Goal: Task Accomplishment & Management: Use online tool/utility

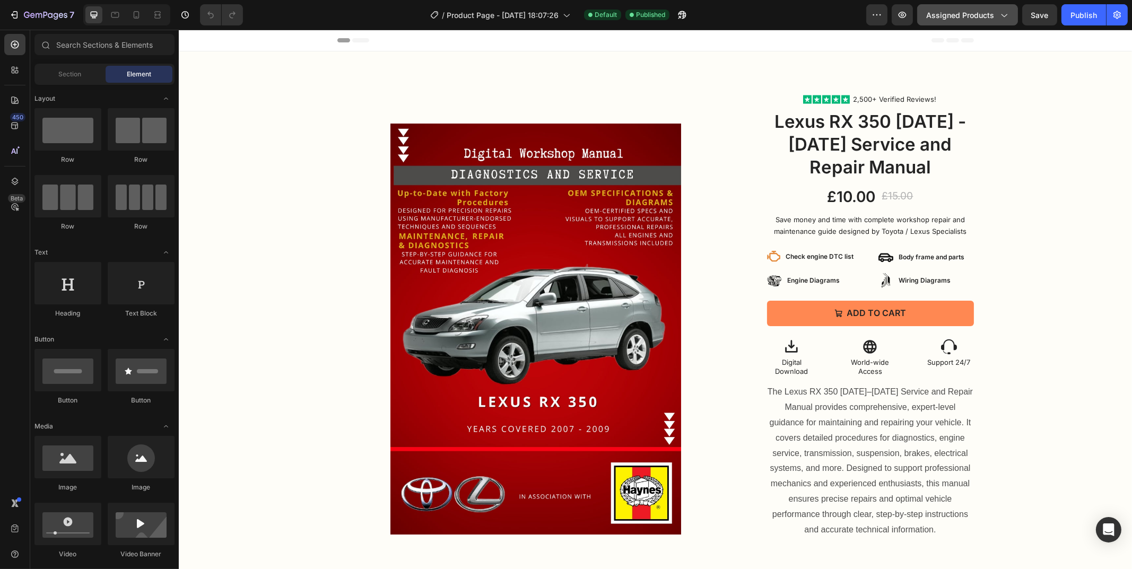
click at [988, 8] on button "Assigned Products" at bounding box center [967, 14] width 101 height 21
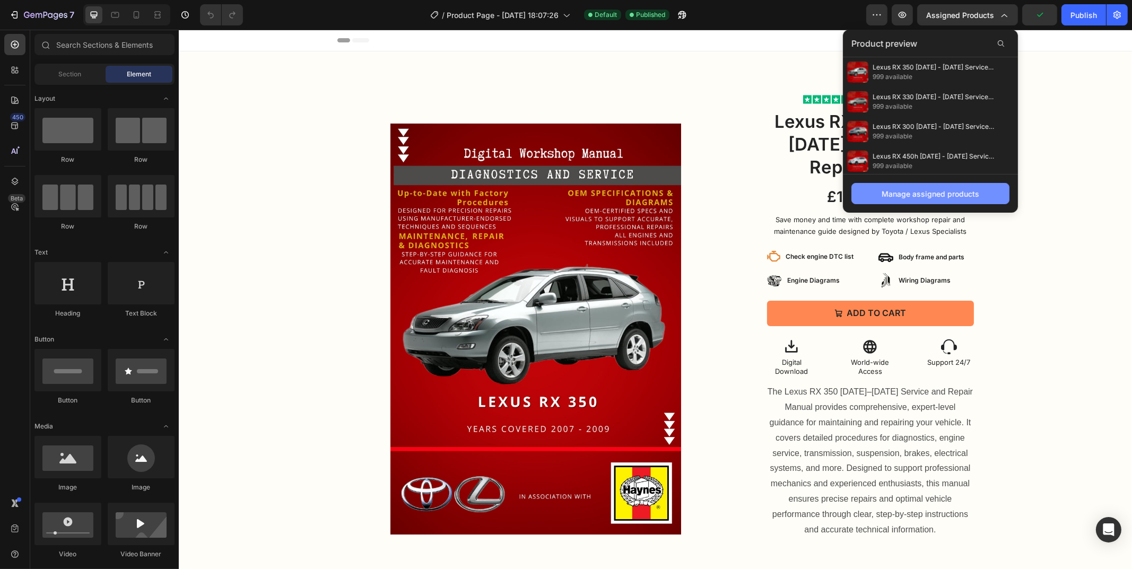
click at [886, 196] on div "Manage assigned products" at bounding box center [931, 193] width 98 height 11
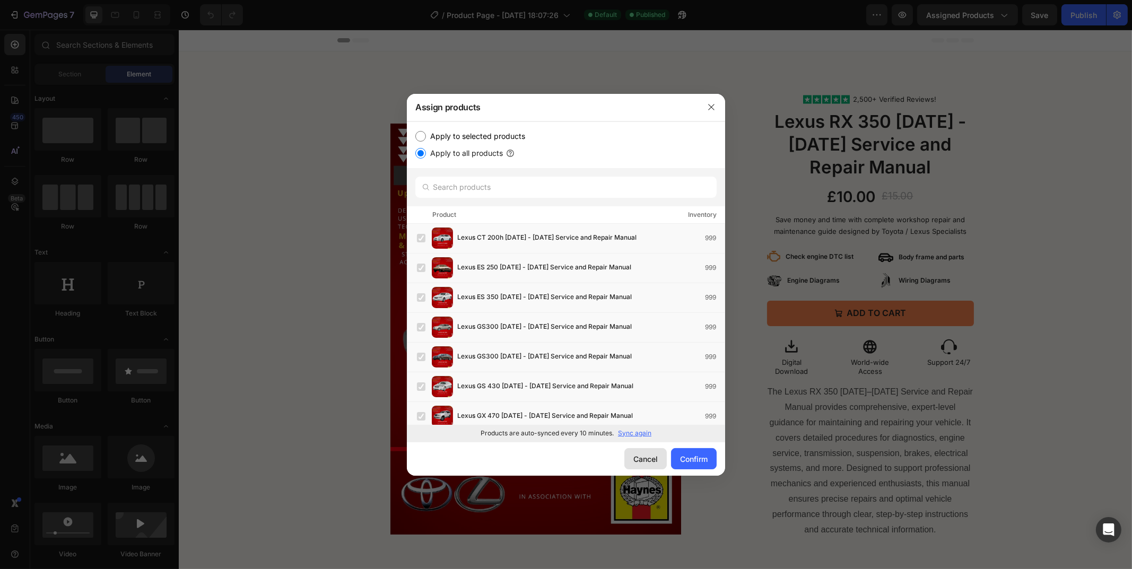
click at [647, 458] on div "Cancel" at bounding box center [645, 459] width 24 height 11
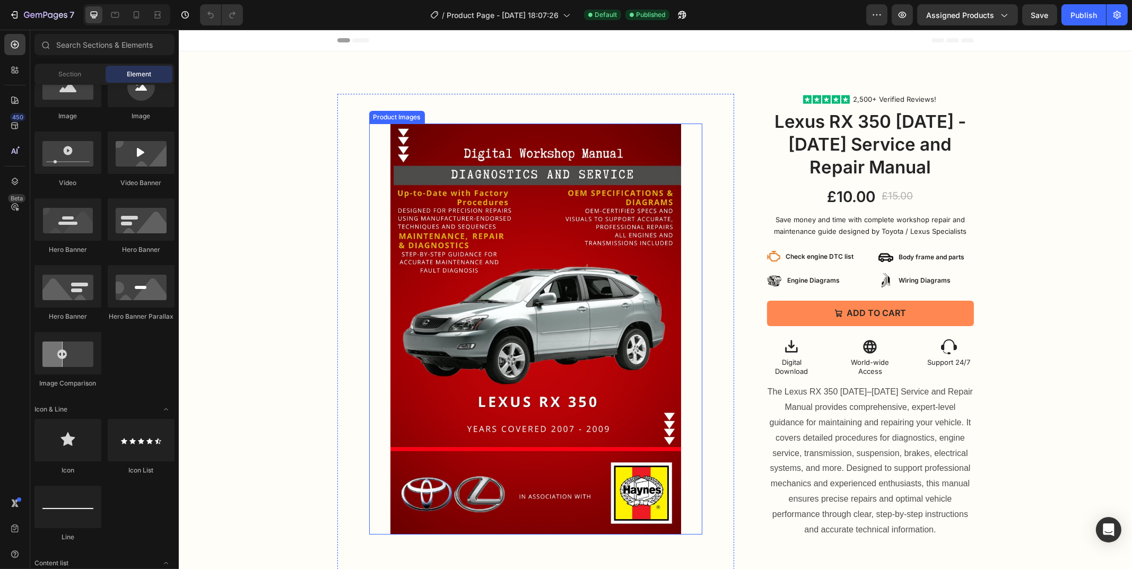
click at [632, 191] on img at bounding box center [535, 329] width 291 height 411
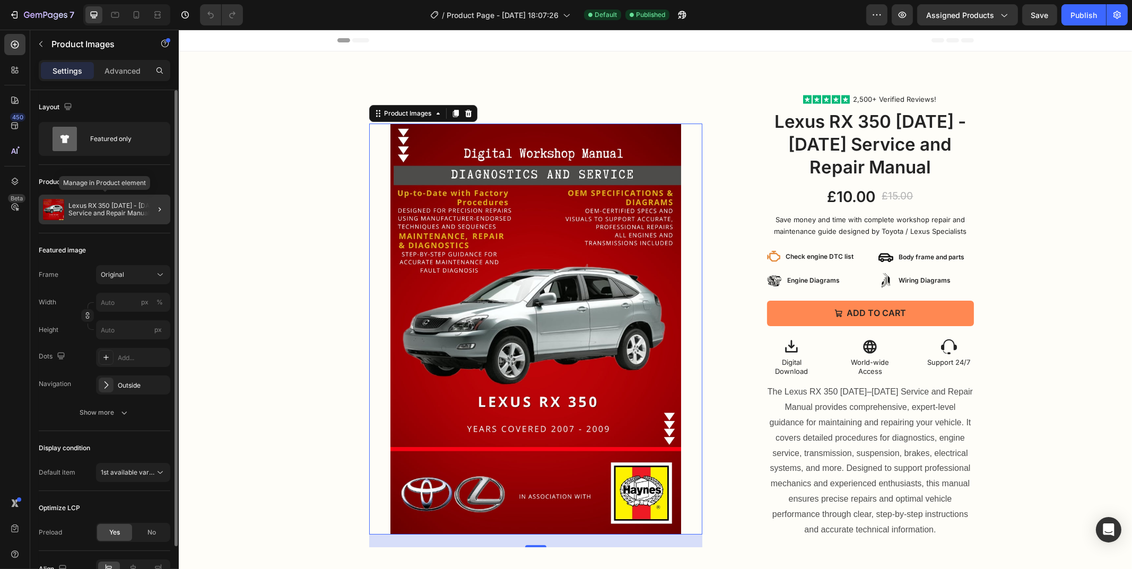
click at [105, 203] on p "Lexus RX 350 [DATE] - [DATE] Service and Repair Manual" at bounding box center [117, 209] width 98 height 15
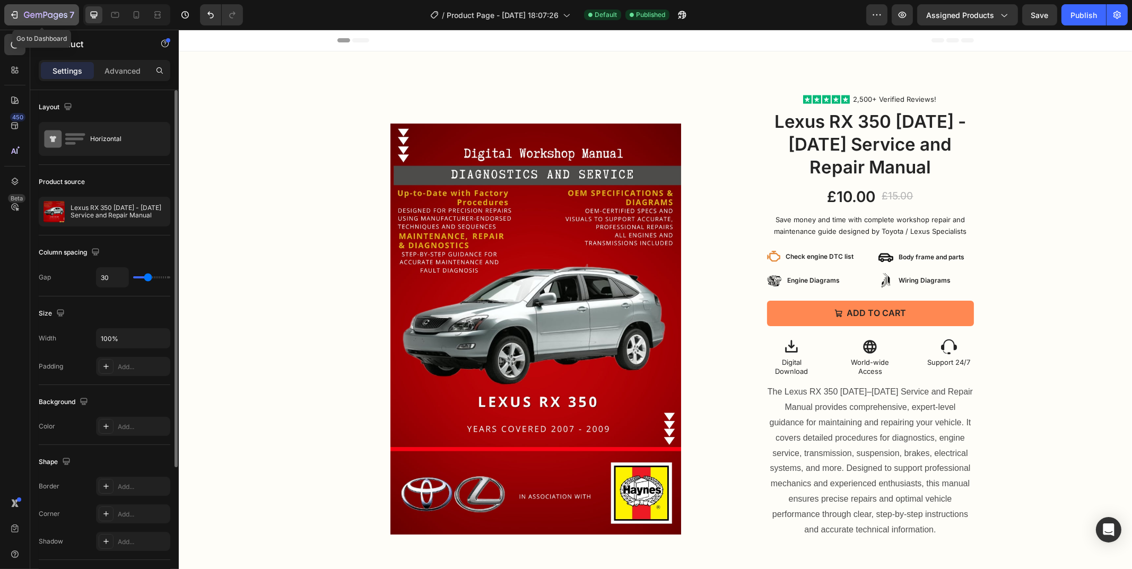
click at [18, 18] on icon "button" at bounding box center [14, 15] width 11 height 11
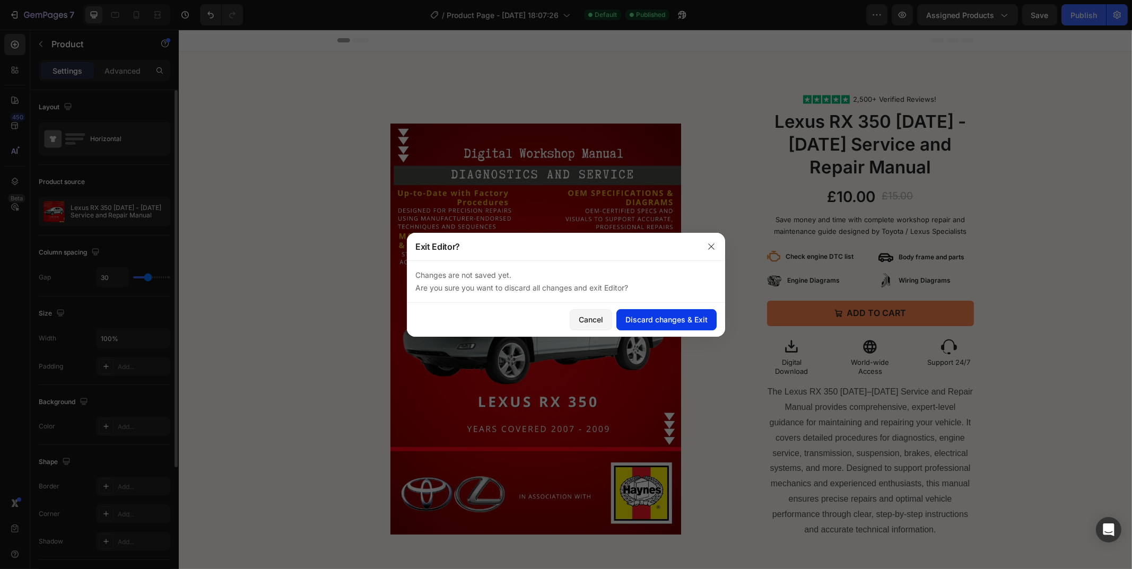
click at [660, 319] on div "Discard changes & Exit" at bounding box center [666, 319] width 82 height 11
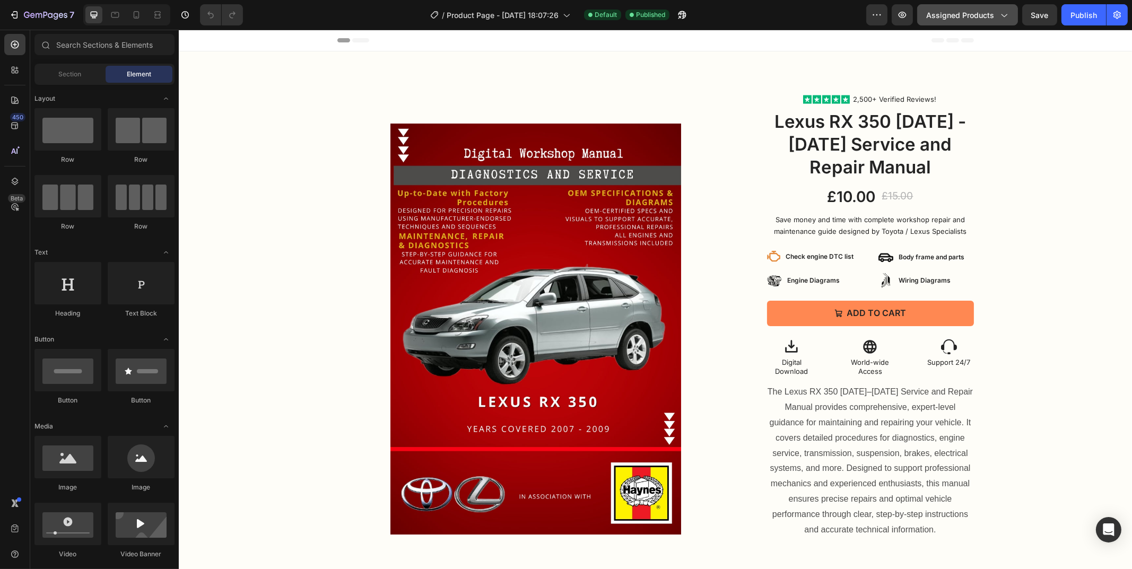
click at [979, 24] on button "Assigned Products" at bounding box center [967, 14] width 101 height 21
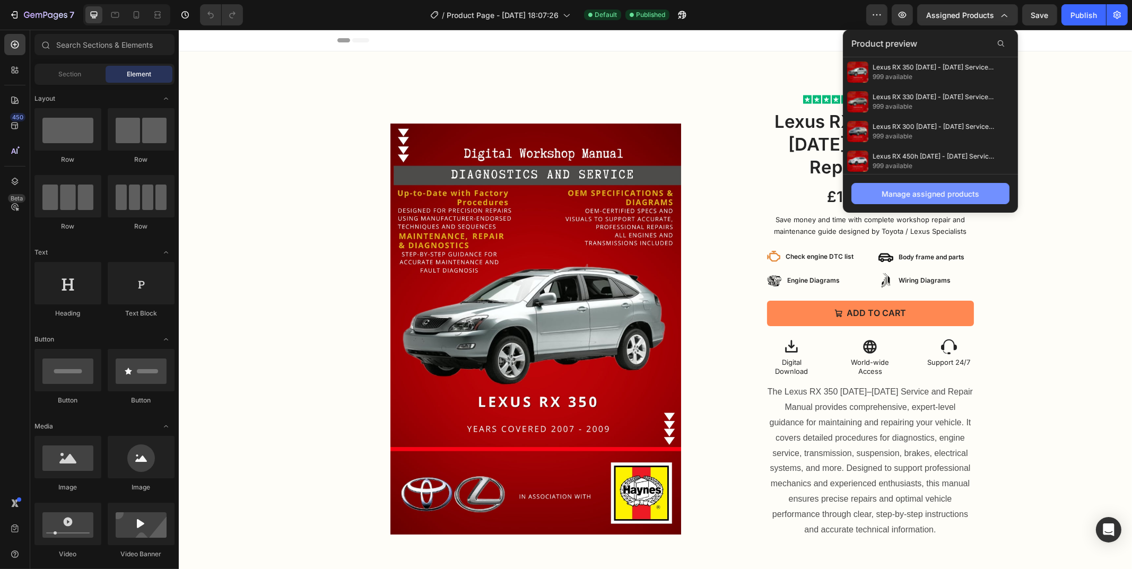
click at [906, 192] on div "Manage assigned products" at bounding box center [931, 193] width 98 height 11
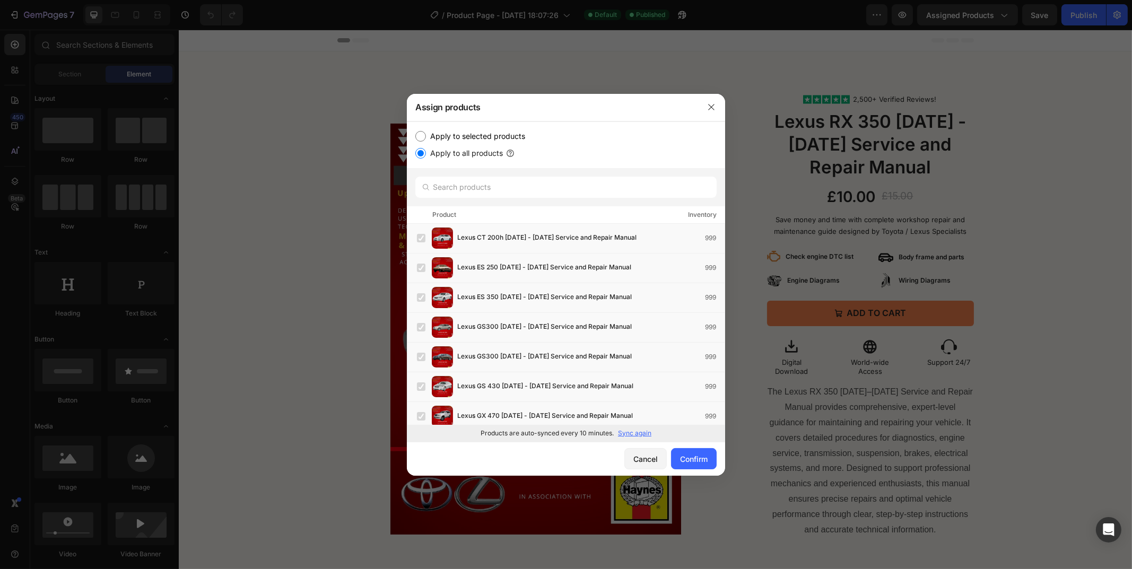
click at [451, 140] on label "Apply to selected products" at bounding box center [475, 136] width 99 height 13
click at [426, 140] on input "Apply to selected products" at bounding box center [420, 136] width 11 height 11
radio input "true"
click at [445, 154] on label "Apply to all products" at bounding box center [464, 153] width 77 height 13
click at [426, 154] on input "Apply to all products" at bounding box center [420, 153] width 11 height 11
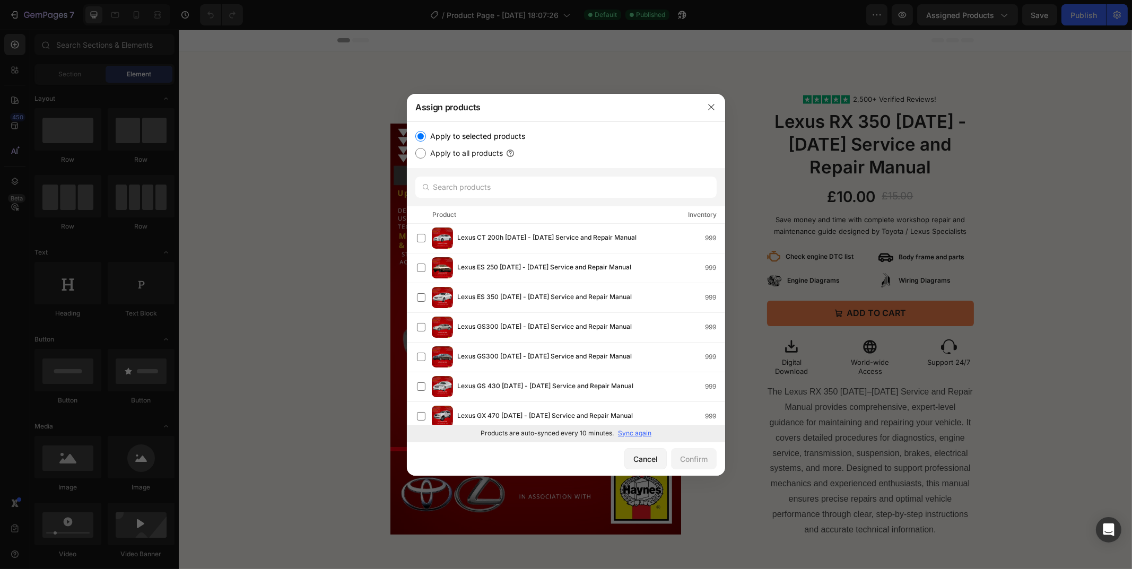
radio input "true"
click at [693, 455] on div "Confirm" at bounding box center [694, 459] width 28 height 11
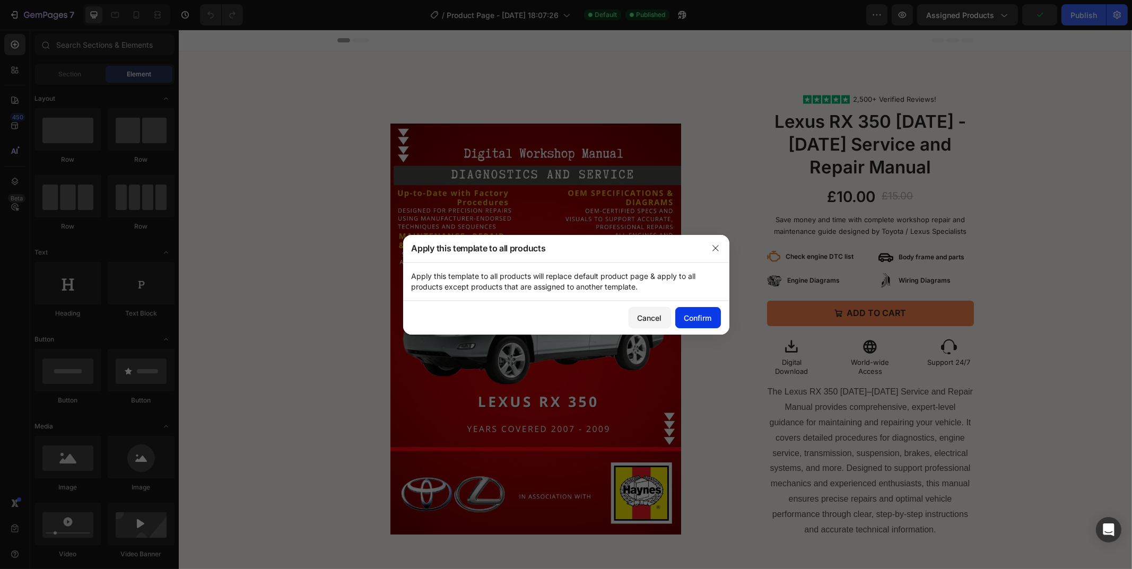
click at [702, 319] on div "Confirm" at bounding box center [698, 317] width 28 height 11
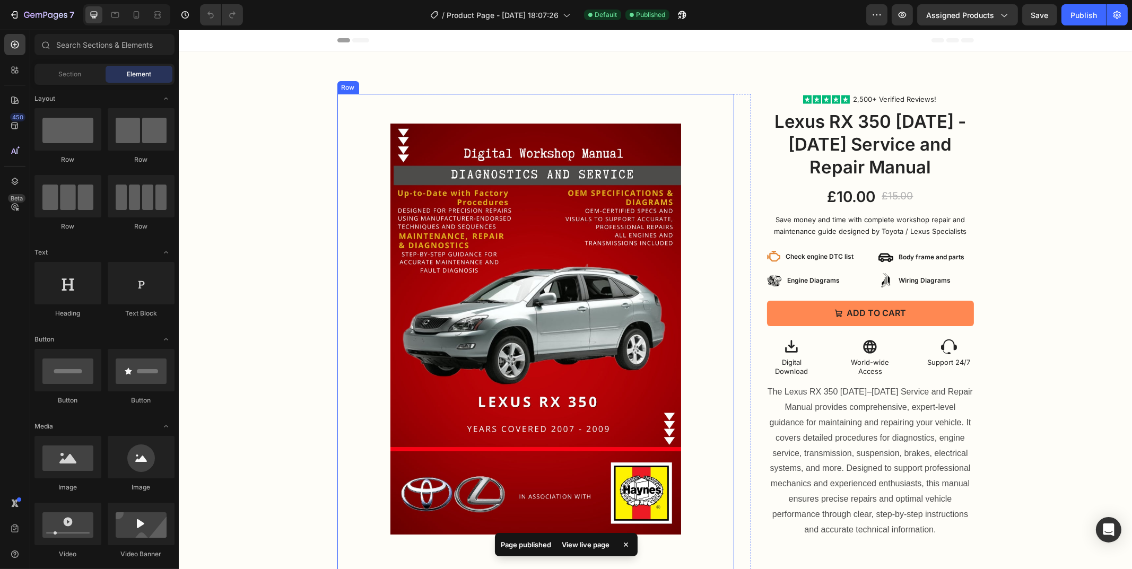
click at [670, 109] on div "Product Images Product Images Row" at bounding box center [535, 345] width 397 height 502
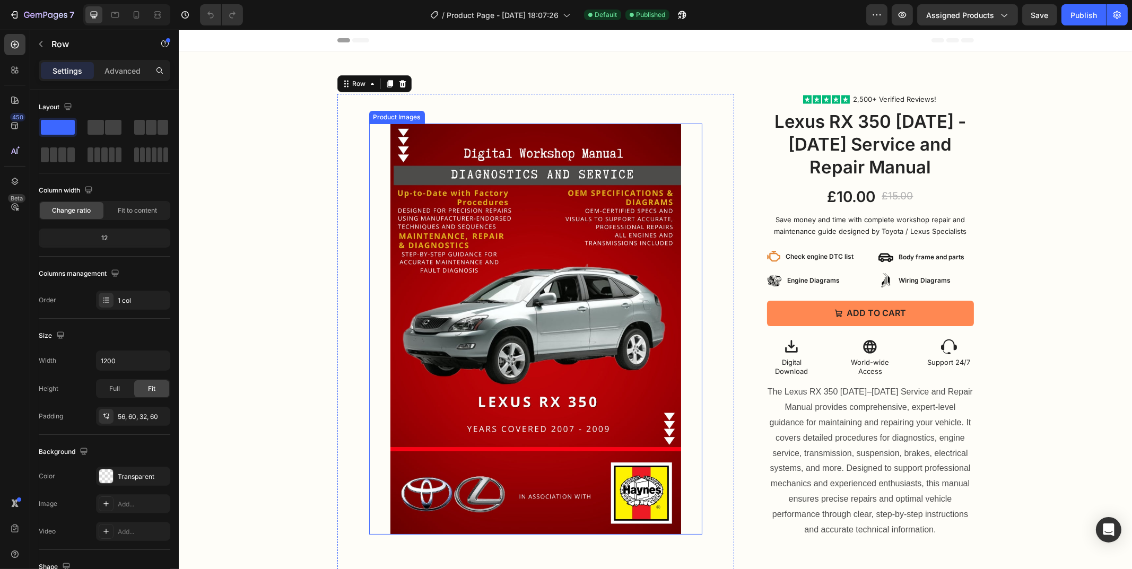
click at [377, 144] on div at bounding box center [535, 329] width 333 height 411
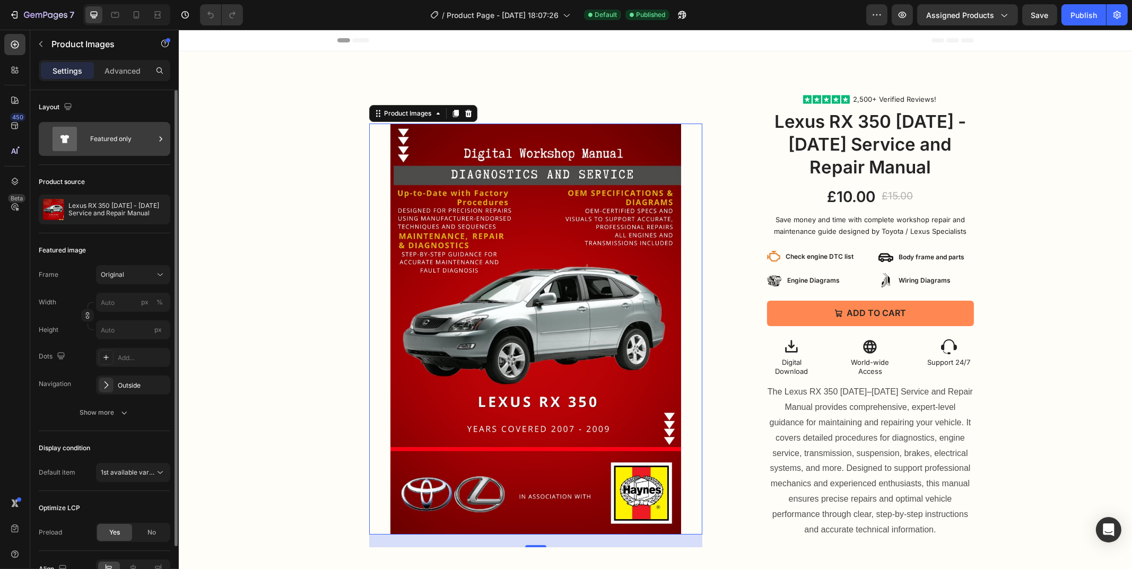
click at [101, 142] on div "Featured only" at bounding box center [122, 139] width 65 height 24
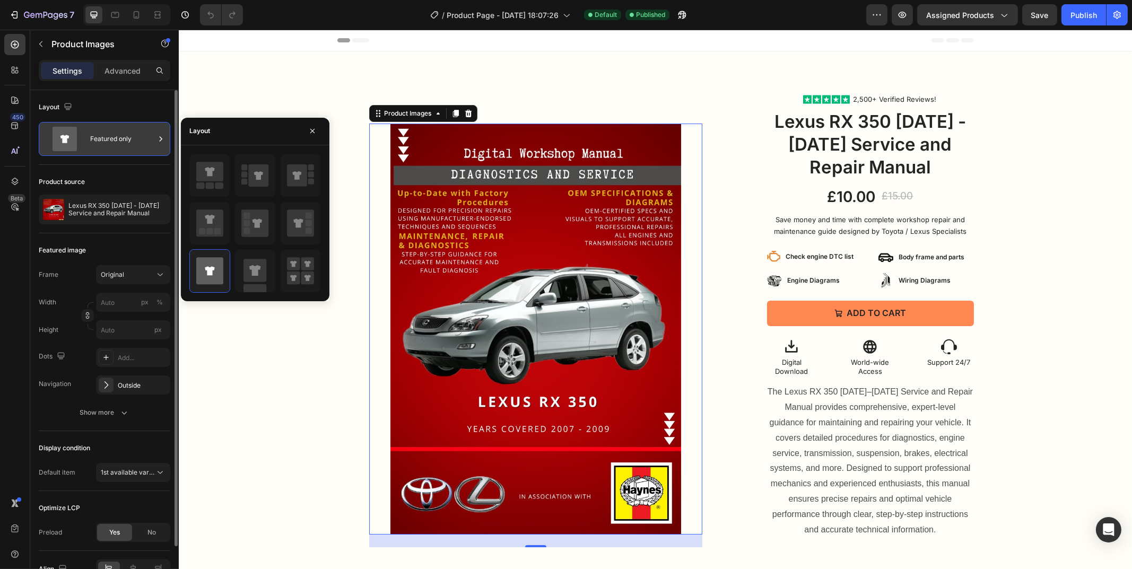
click at [101, 142] on div "Featured only" at bounding box center [122, 139] width 65 height 24
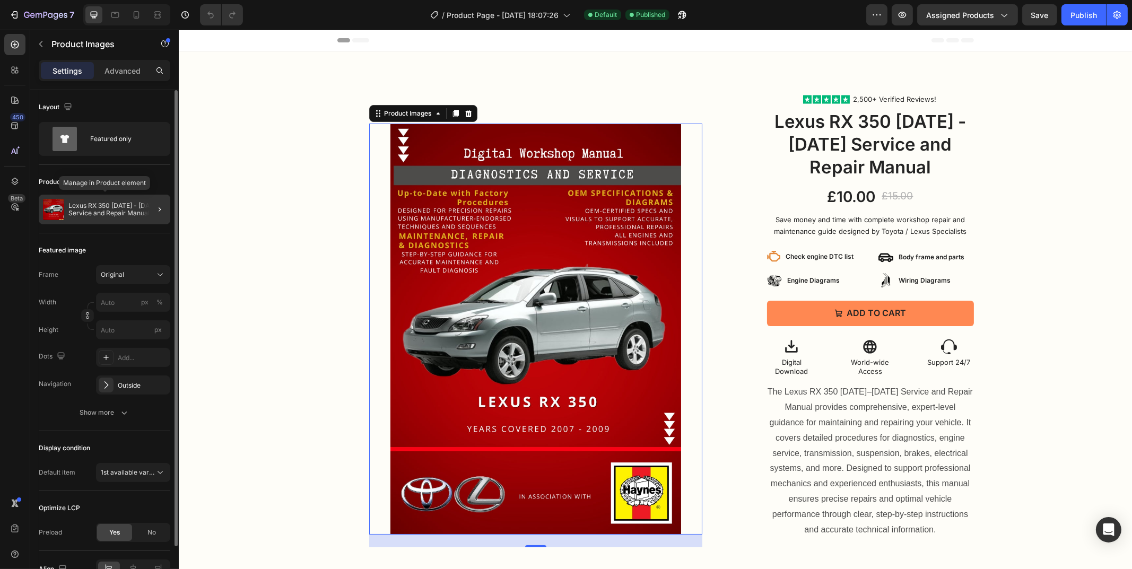
click at [106, 211] on p "Lexus RX 350 [DATE] - [DATE] Service and Repair Manual" at bounding box center [117, 209] width 98 height 15
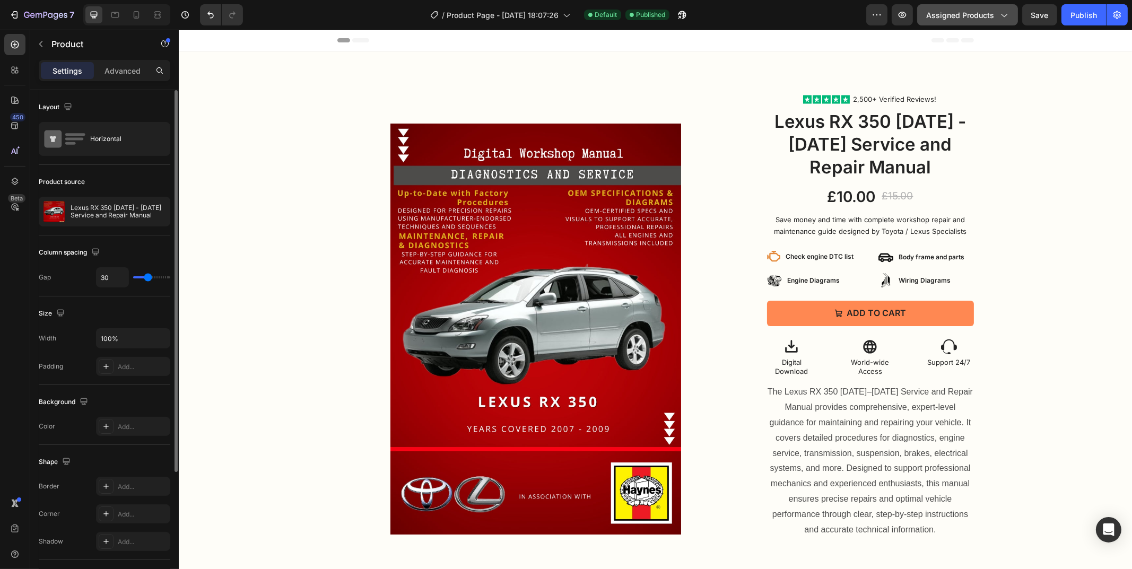
click at [990, 14] on span "Assigned Products" at bounding box center [960, 15] width 68 height 11
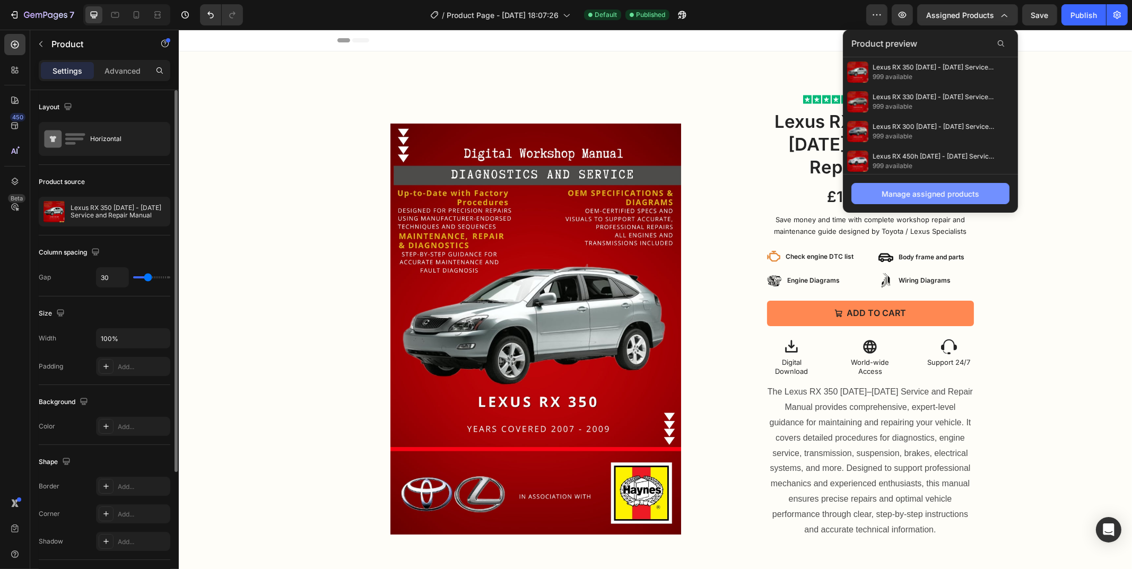
click at [906, 202] on button "Manage assigned products" at bounding box center [930, 193] width 158 height 21
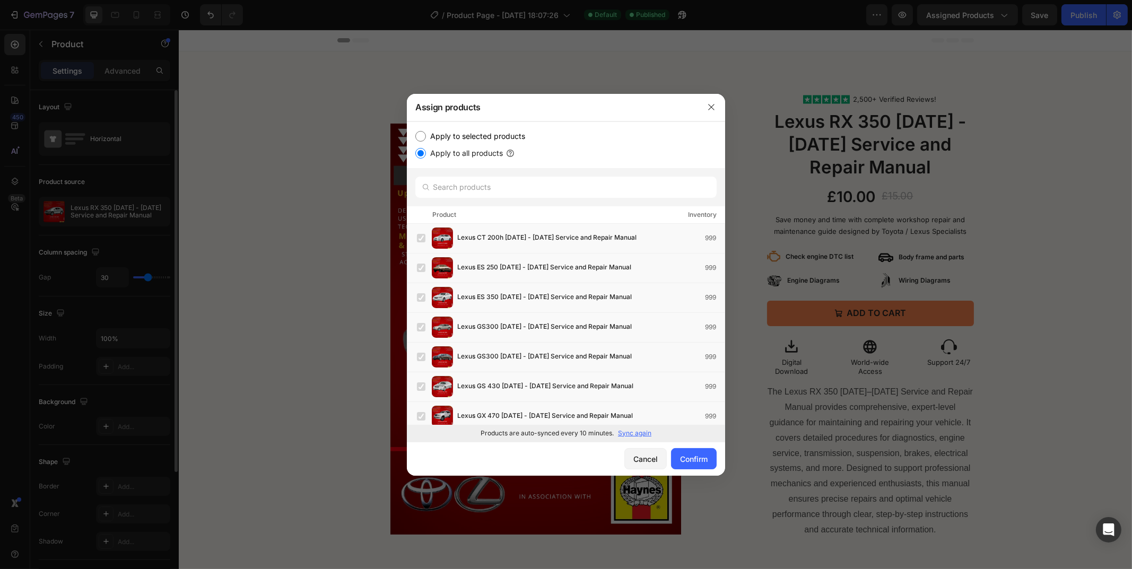
click at [451, 150] on label "Apply to all products" at bounding box center [464, 153] width 77 height 13
click at [426, 150] on input "Apply to all products" at bounding box center [420, 153] width 11 height 11
click at [692, 459] on div "Confirm" at bounding box center [694, 459] width 28 height 11
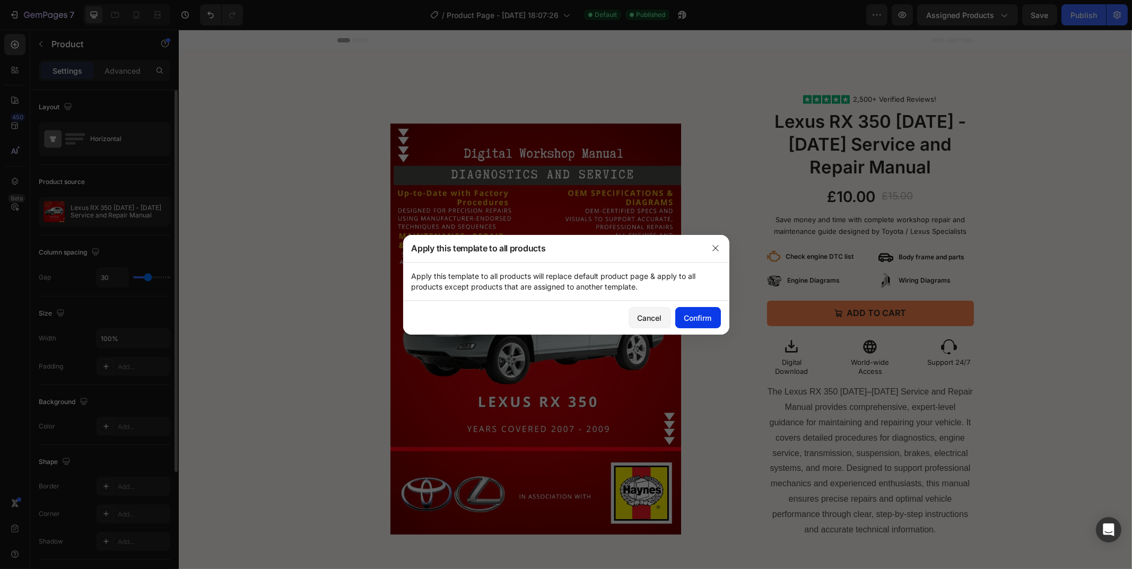
click at [696, 319] on div "Confirm" at bounding box center [698, 317] width 28 height 11
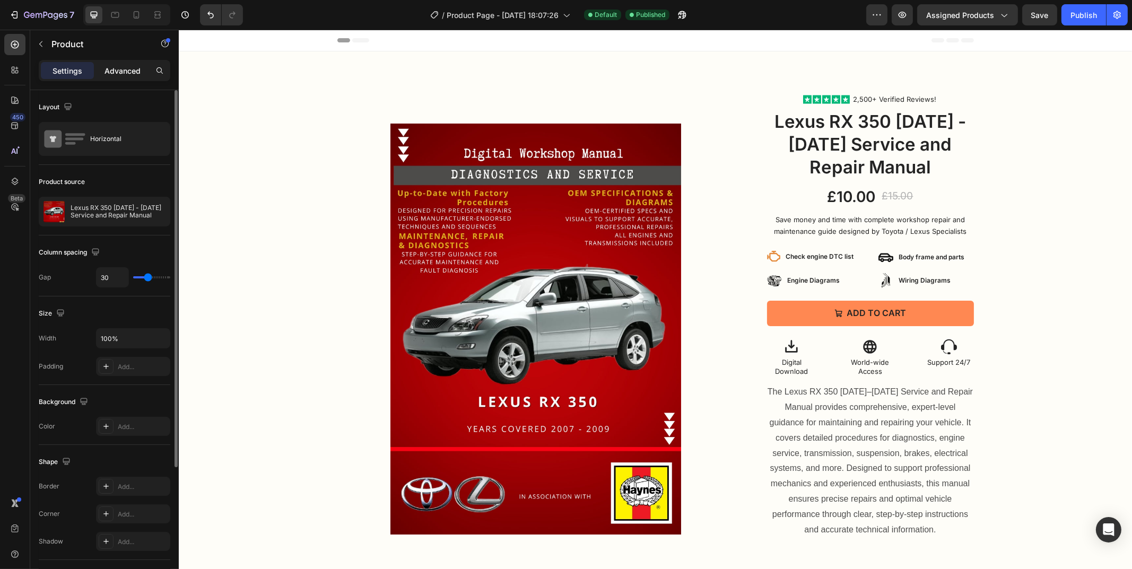
click at [126, 77] on div "Advanced" at bounding box center [122, 70] width 53 height 17
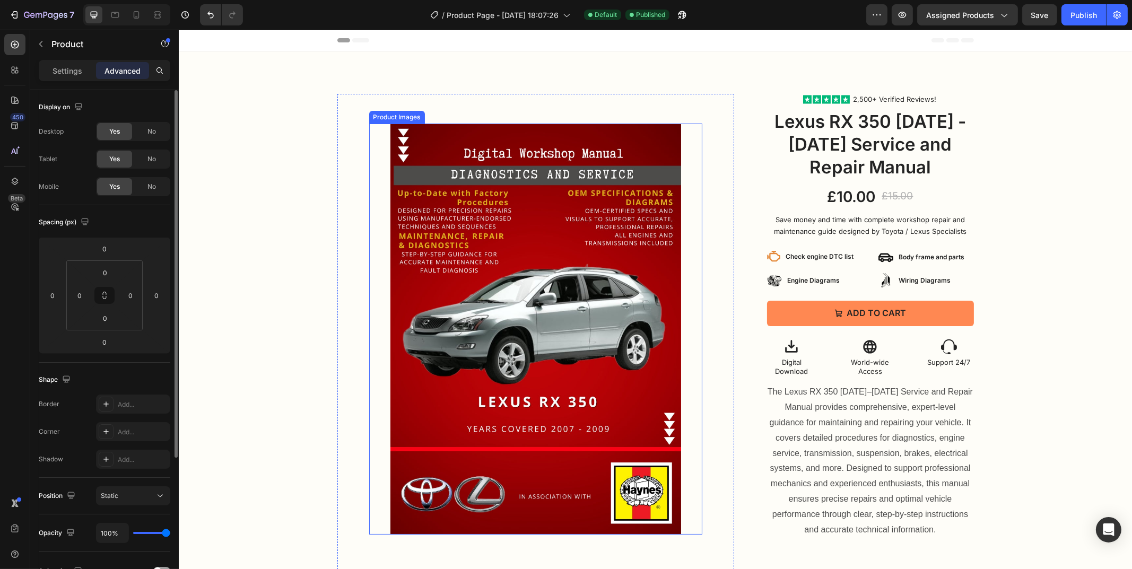
click at [375, 138] on div at bounding box center [535, 329] width 333 height 411
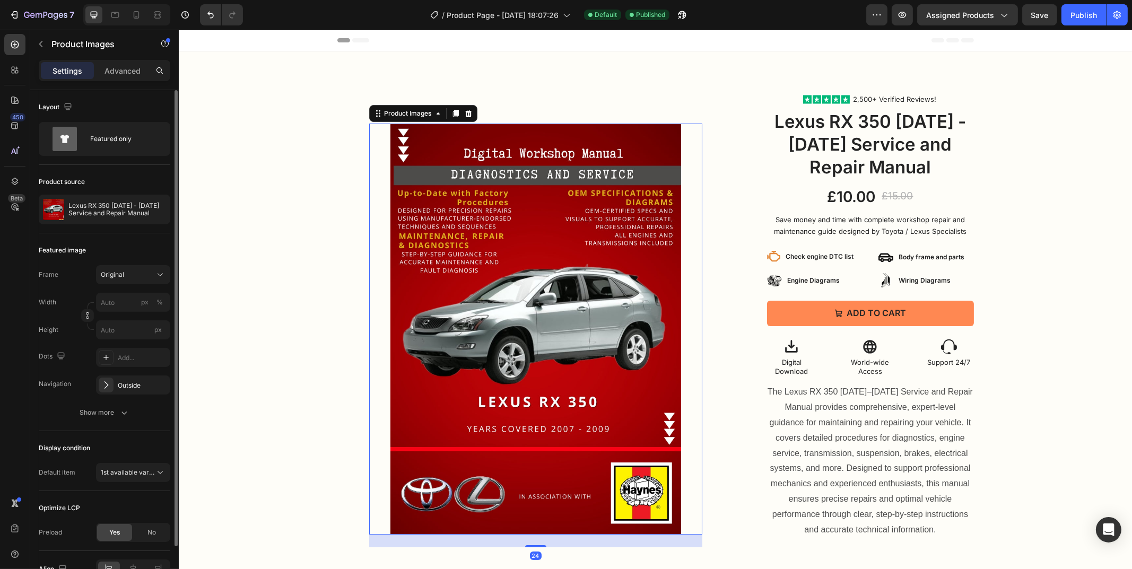
click at [487, 276] on img at bounding box center [535, 329] width 291 height 411
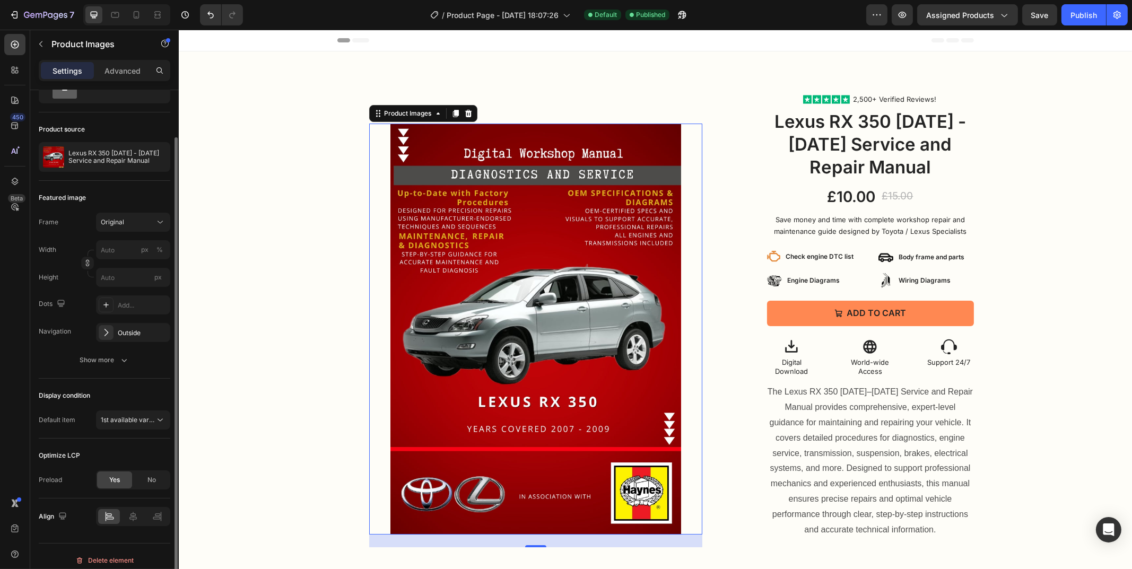
scroll to position [59, 0]
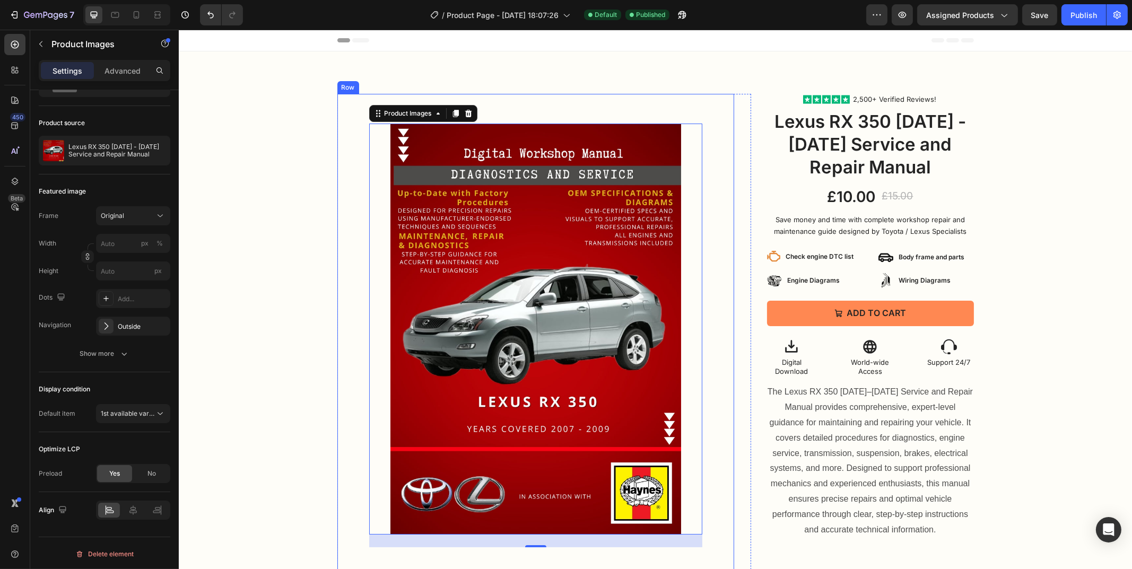
click at [355, 145] on div "Product Images 24 Product Images Row" at bounding box center [535, 345] width 397 height 502
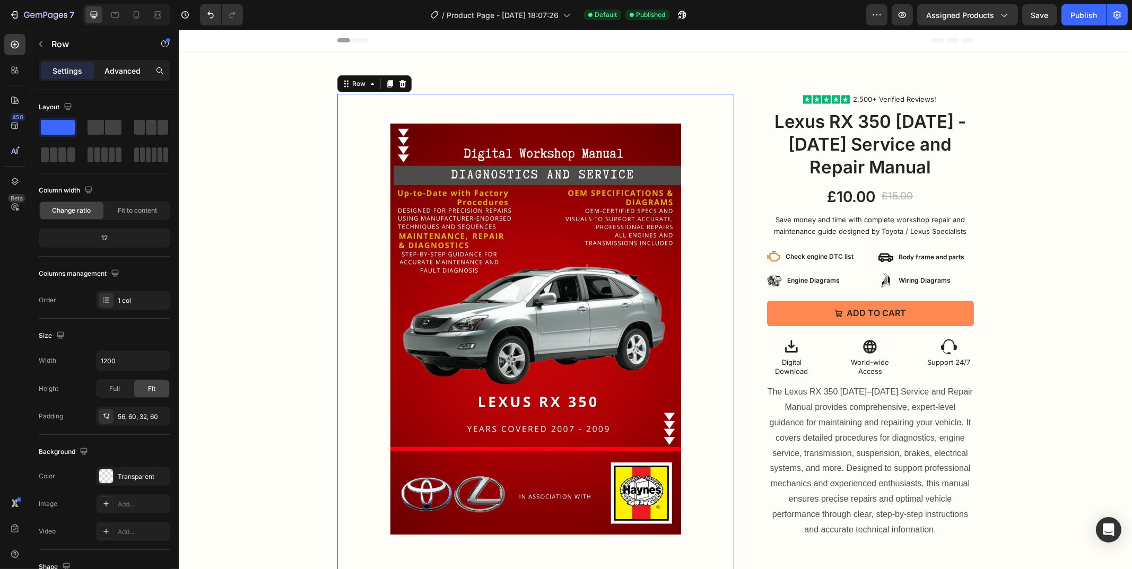
click at [108, 69] on p "Advanced" at bounding box center [122, 70] width 36 height 11
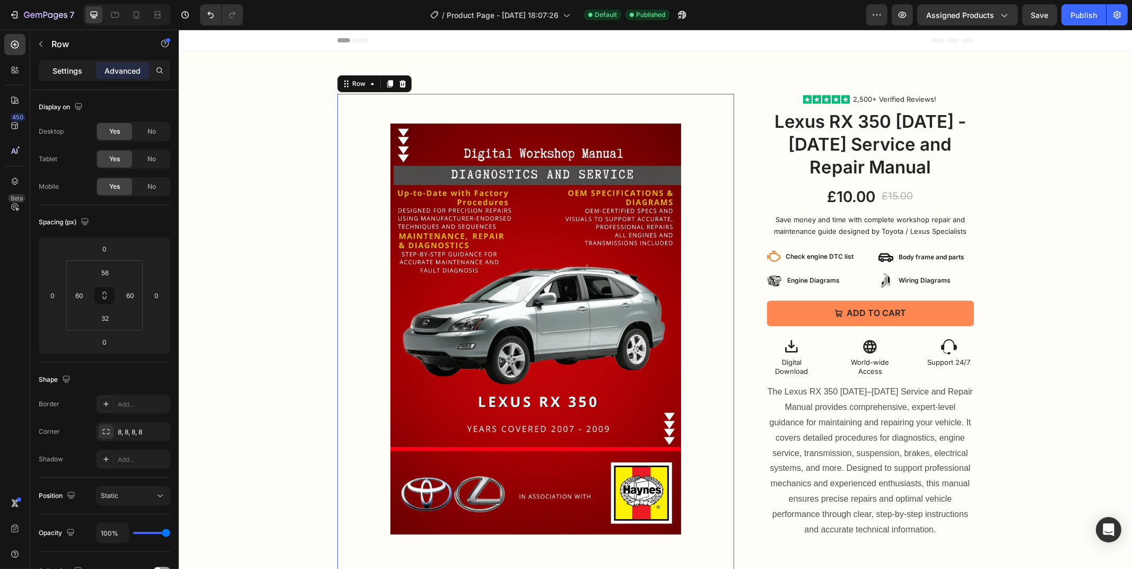
click at [55, 74] on p "Settings" at bounding box center [68, 70] width 30 height 11
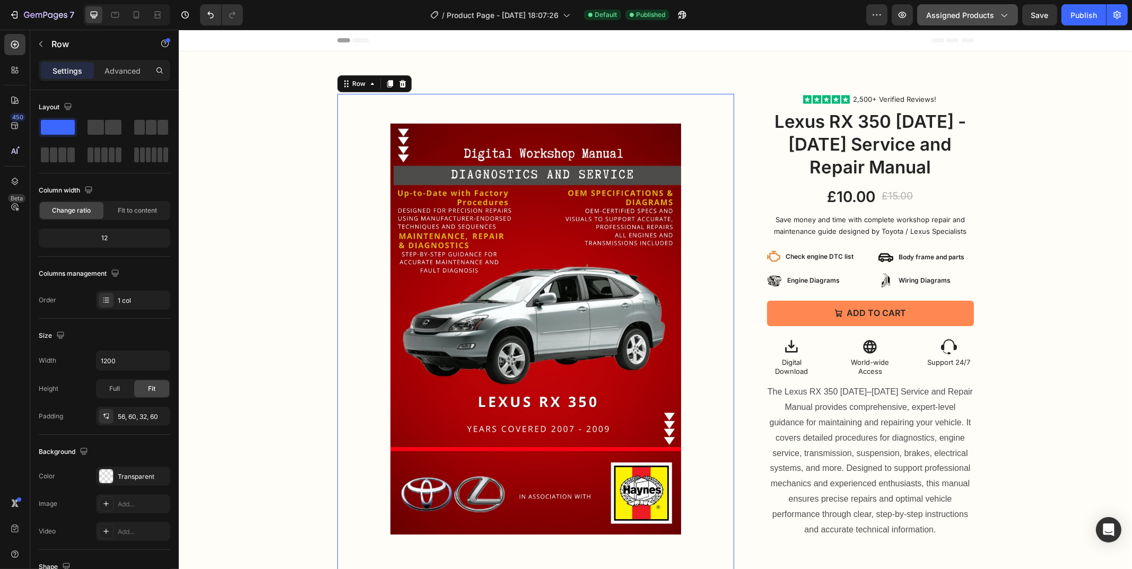
click at [977, 22] on button "Assigned Products" at bounding box center [967, 14] width 101 height 21
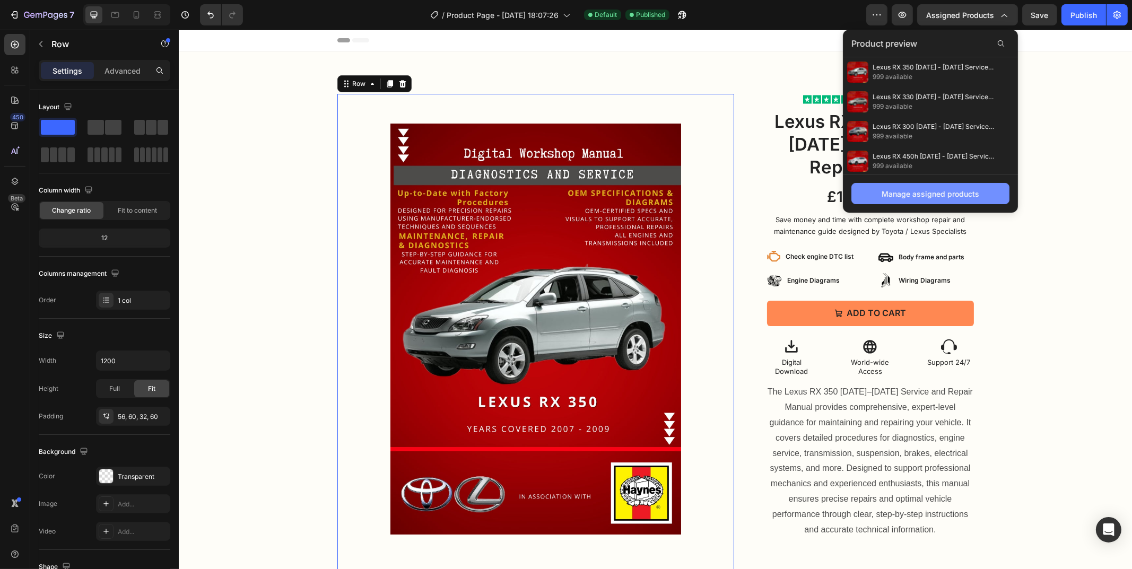
click at [925, 192] on div "Manage assigned products" at bounding box center [931, 193] width 98 height 11
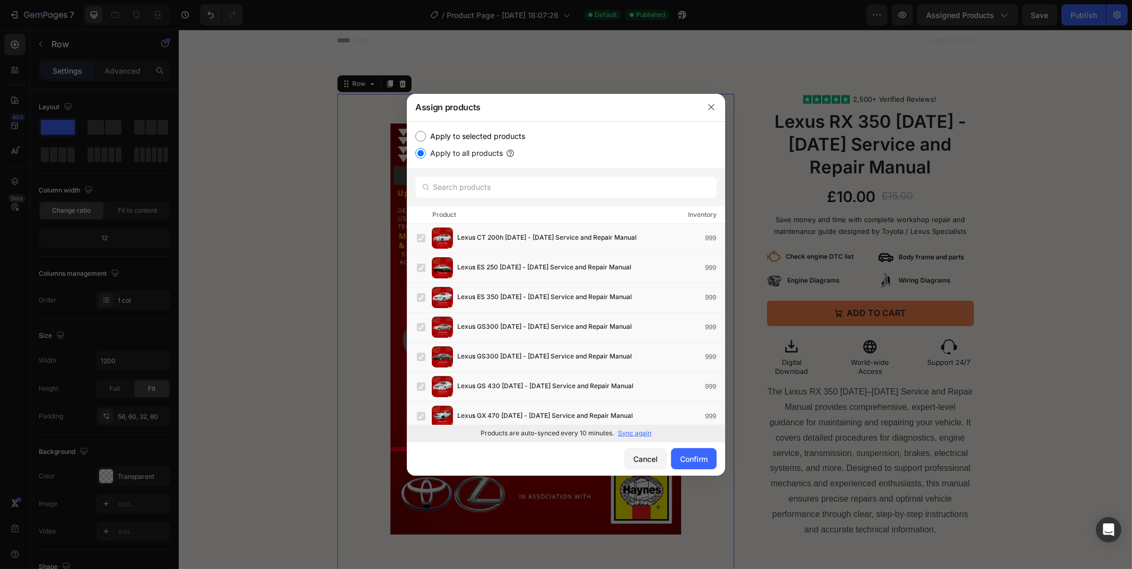
click at [456, 131] on label "Apply to selected products" at bounding box center [475, 136] width 99 height 13
click at [426, 131] on input "Apply to selected products" at bounding box center [420, 136] width 11 height 11
radio input "true"
click at [438, 151] on label "Apply to all products" at bounding box center [464, 153] width 77 height 13
click at [426, 151] on input "Apply to all products" at bounding box center [420, 153] width 11 height 11
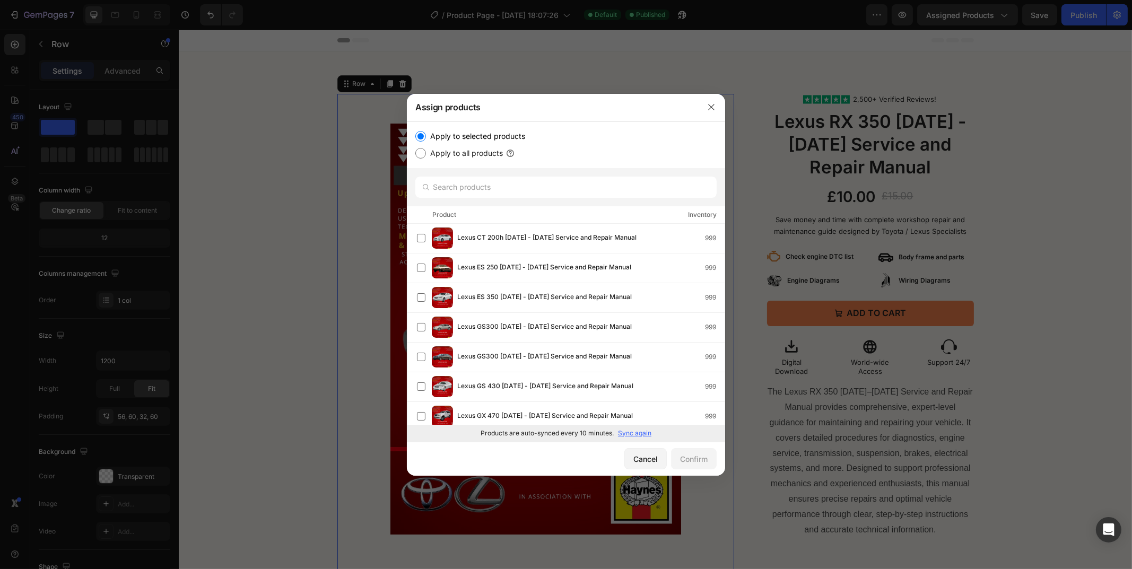
radio input "true"
click at [638, 434] on p "Sync again" at bounding box center [634, 434] width 33 height 10
click at [690, 454] on div "Confirm" at bounding box center [694, 459] width 28 height 11
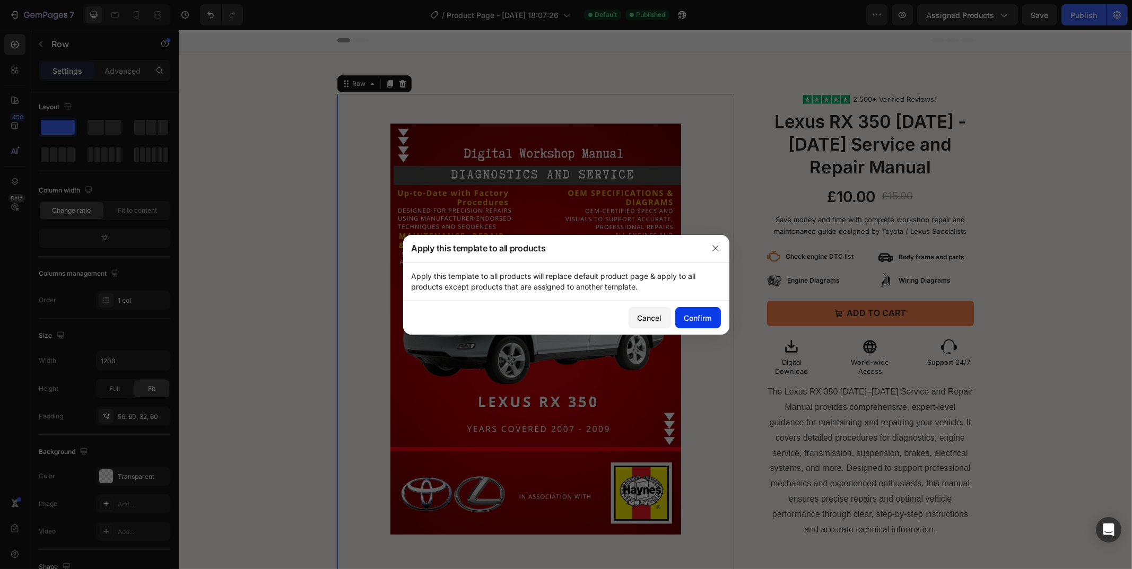
click at [692, 323] on button "Confirm" at bounding box center [698, 317] width 46 height 21
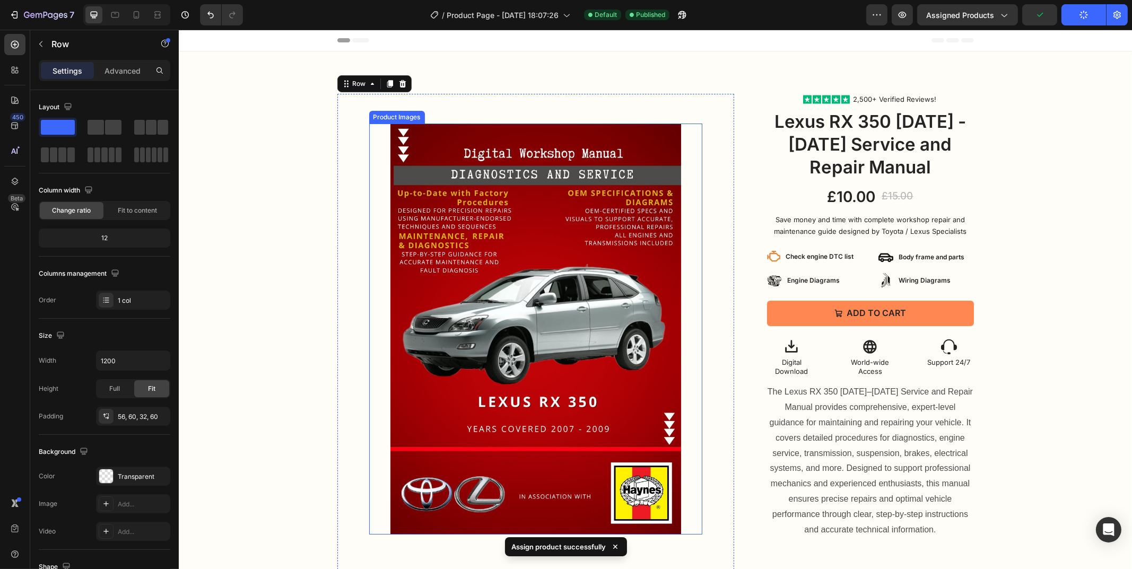
click at [535, 242] on img at bounding box center [535, 329] width 291 height 411
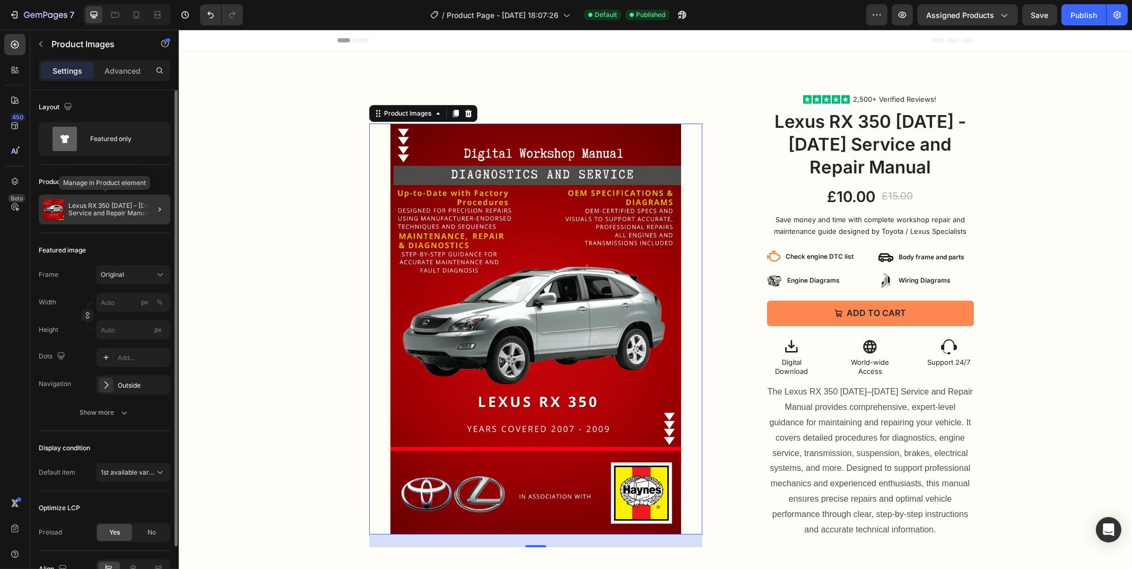
click at [92, 206] on p "Lexus RX 350 [DATE] - [DATE] Service and Repair Manual" at bounding box center [117, 209] width 98 height 15
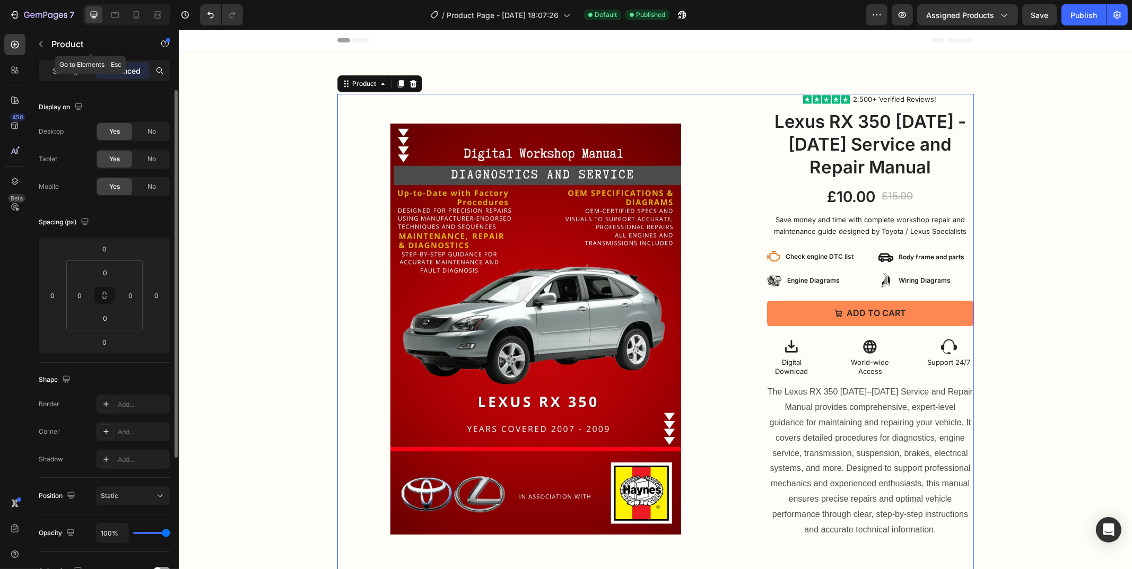
click at [40, 36] on button "button" at bounding box center [40, 44] width 17 height 17
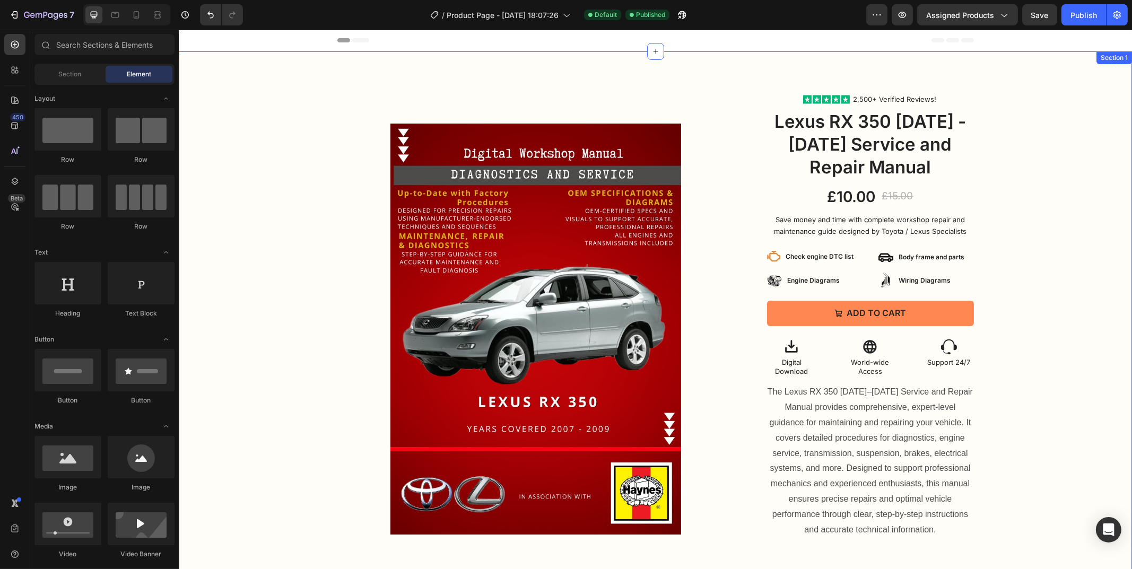
click at [408, 216] on img at bounding box center [535, 329] width 291 height 411
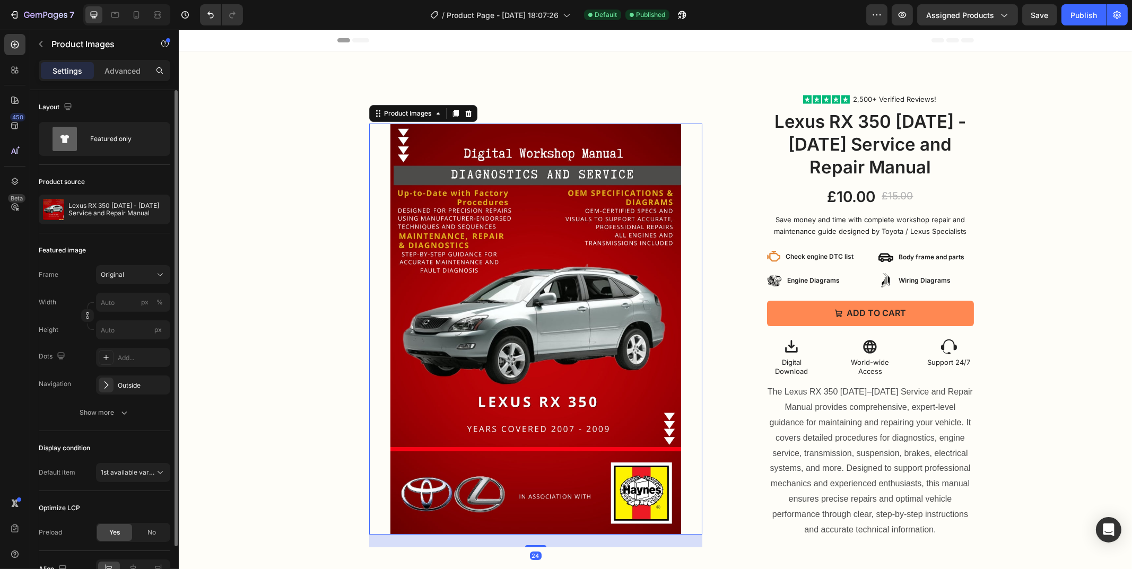
scroll to position [59, 0]
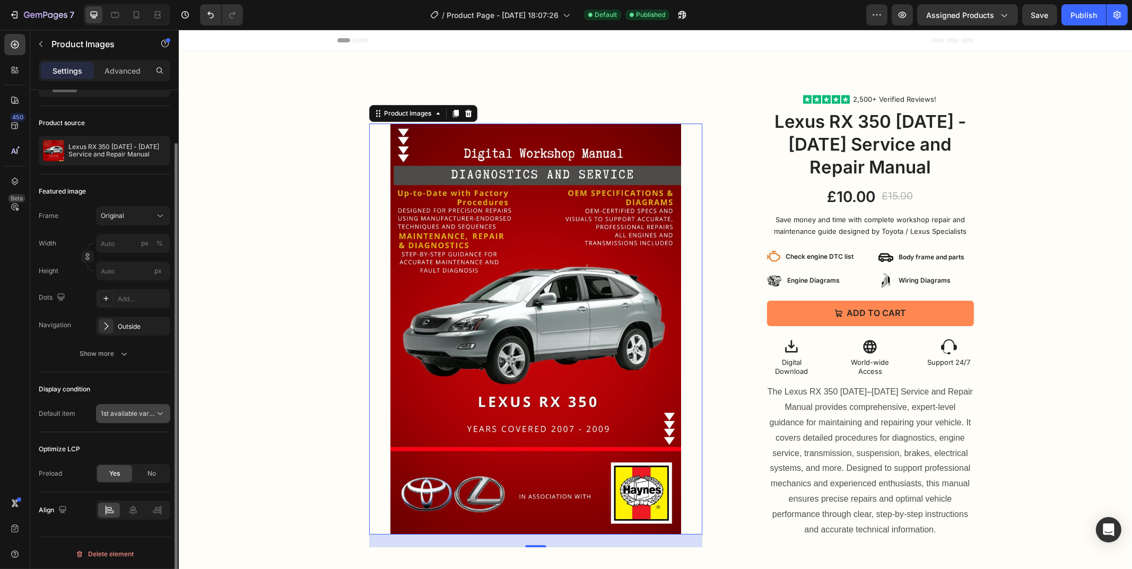
click at [130, 415] on span "1st available variant" at bounding box center [130, 414] width 59 height 8
click at [93, 349] on div "Show more" at bounding box center [104, 354] width 49 height 11
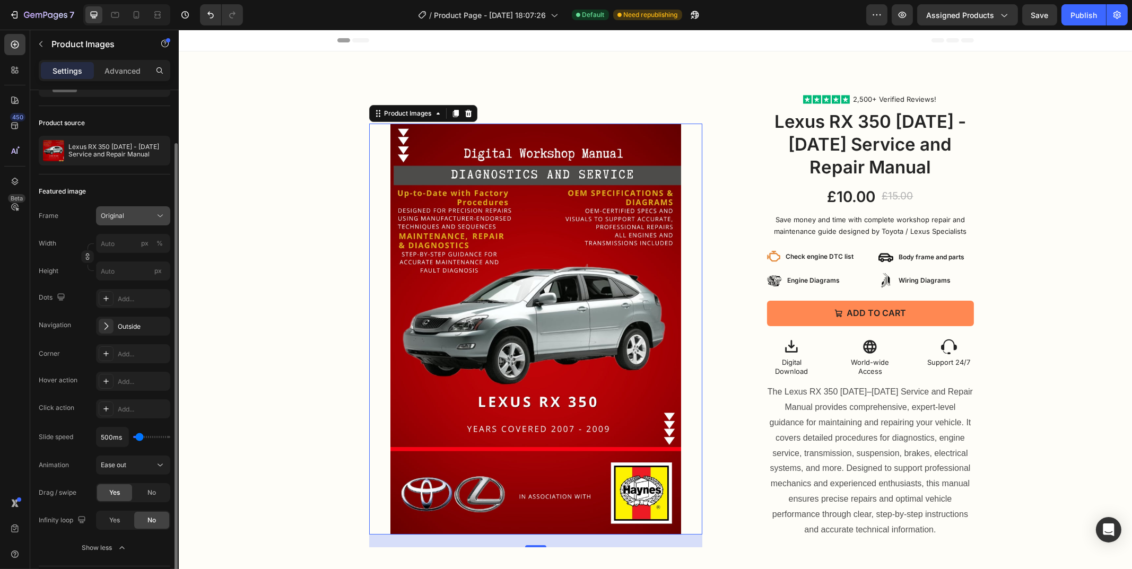
click at [139, 222] on button "Original" at bounding box center [133, 215] width 74 height 19
click at [142, 217] on div "Original" at bounding box center [127, 216] width 52 height 10
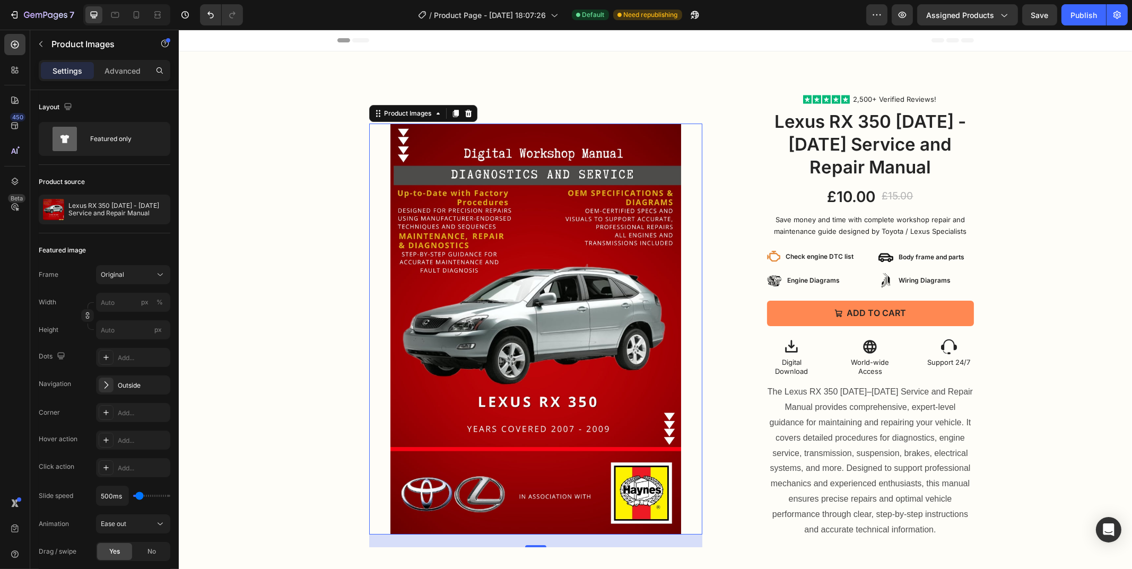
click at [380, 158] on div at bounding box center [535, 329] width 333 height 411
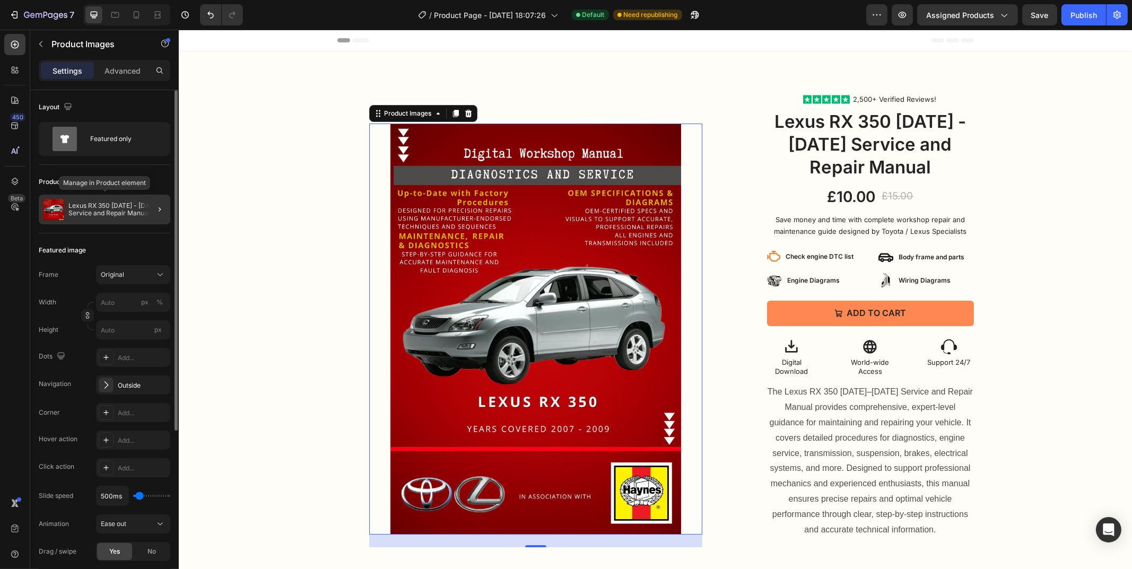
click at [120, 212] on p "Lexus RX 350 [DATE] - [DATE] Service and Repair Manual" at bounding box center [117, 209] width 98 height 15
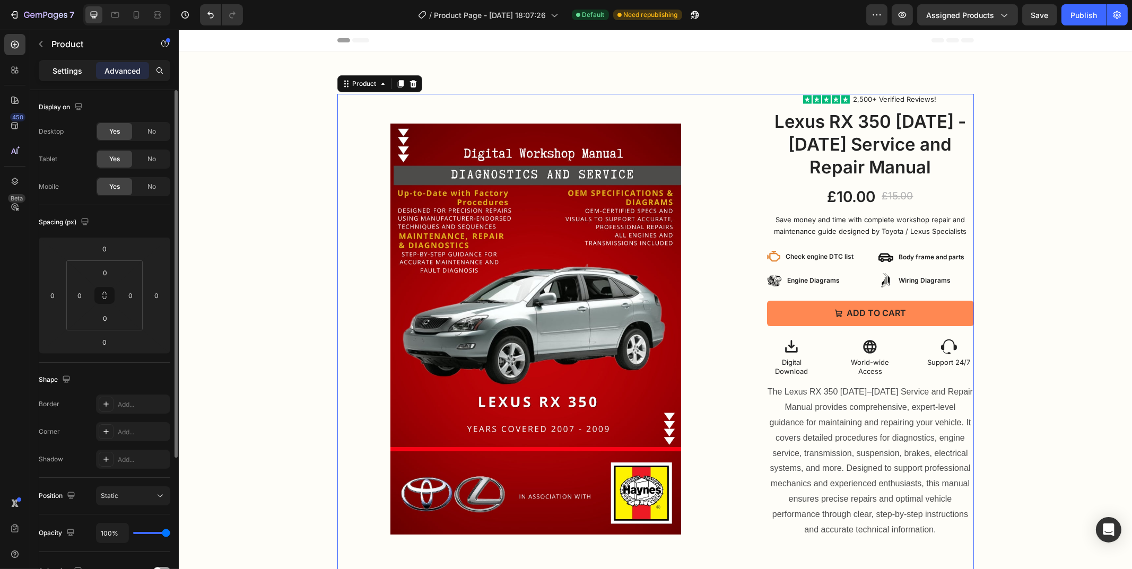
click at [67, 71] on p "Settings" at bounding box center [68, 70] width 30 height 11
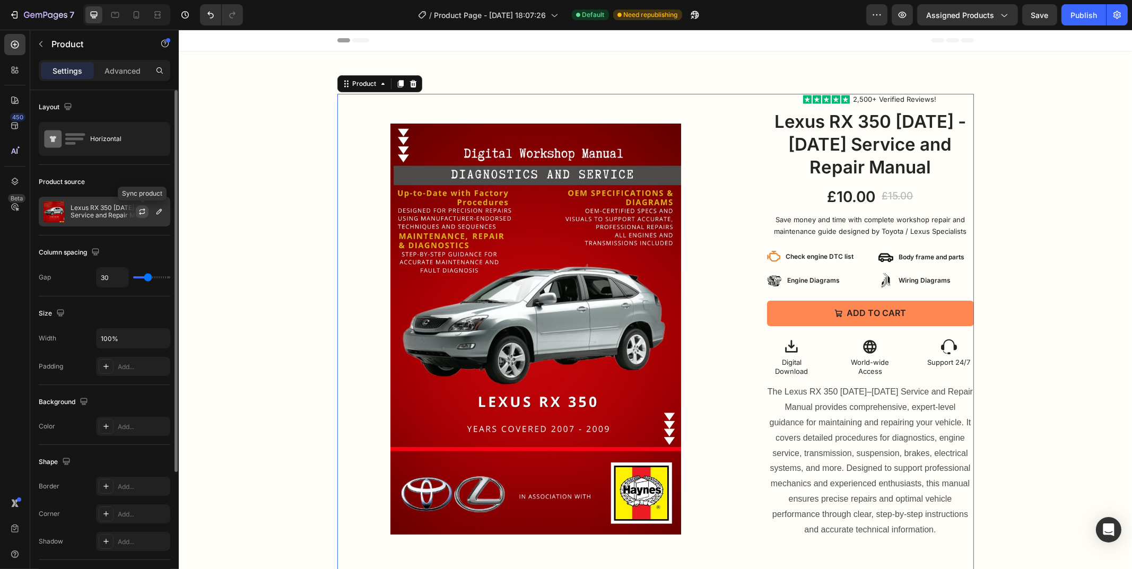
click at [141, 215] on icon "button" at bounding box center [142, 211] width 8 height 8
click at [156, 214] on icon "button" at bounding box center [159, 211] width 8 height 8
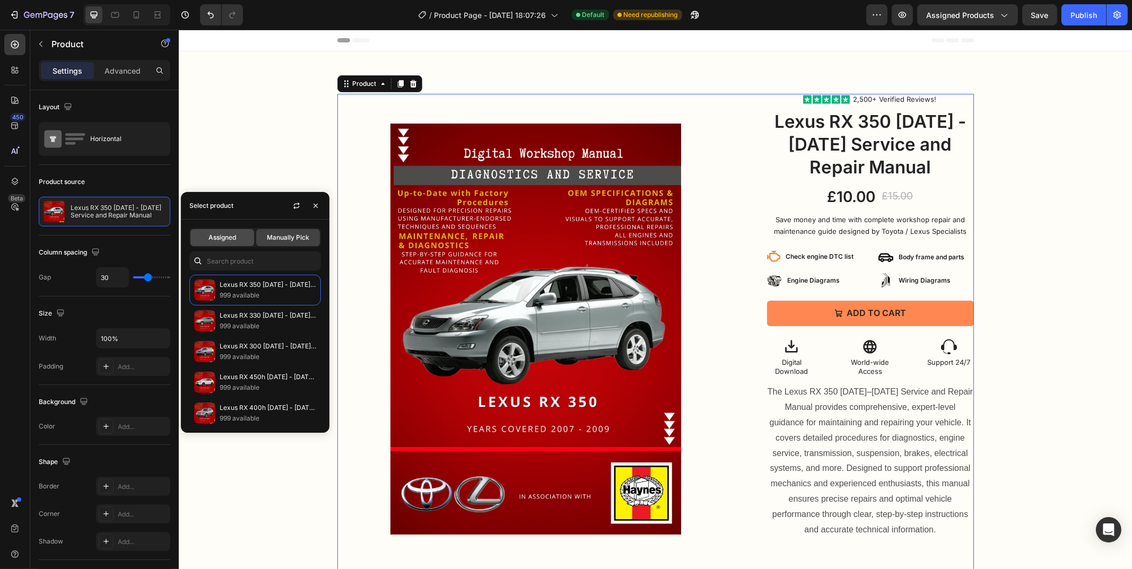
click at [203, 236] on div "Assigned" at bounding box center [222, 237] width 64 height 17
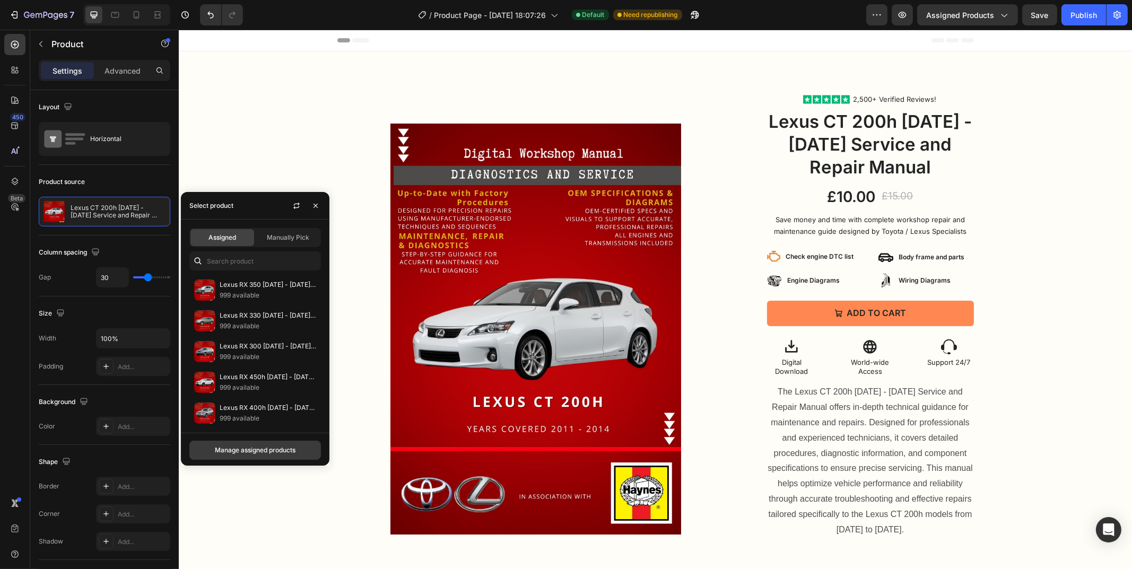
click at [259, 450] on div "Manage assigned products" at bounding box center [255, 451] width 81 height 10
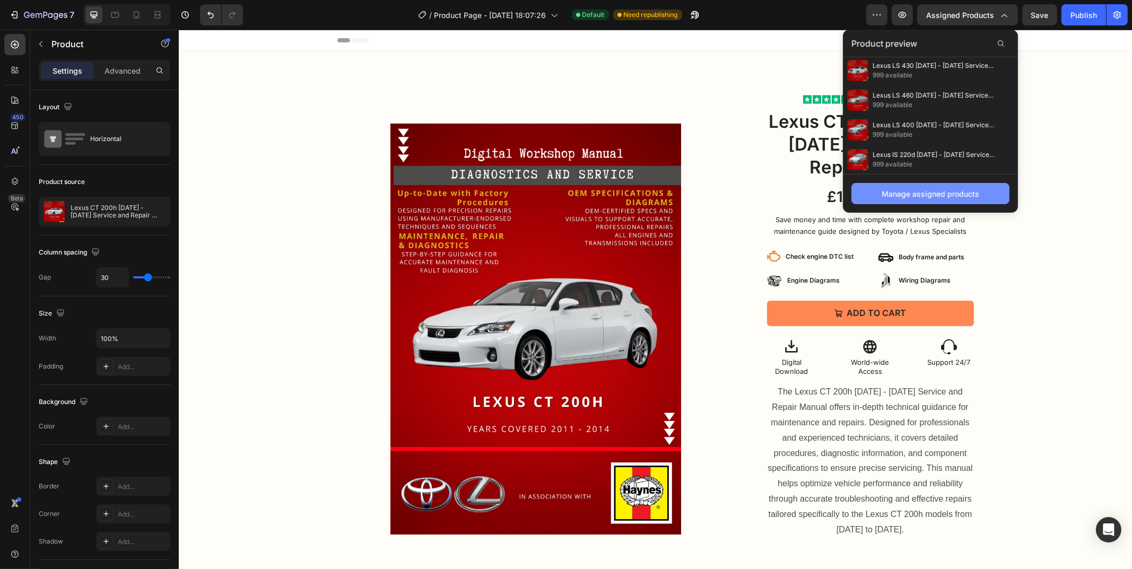
click at [900, 187] on button "Manage assigned products" at bounding box center [930, 193] width 158 height 21
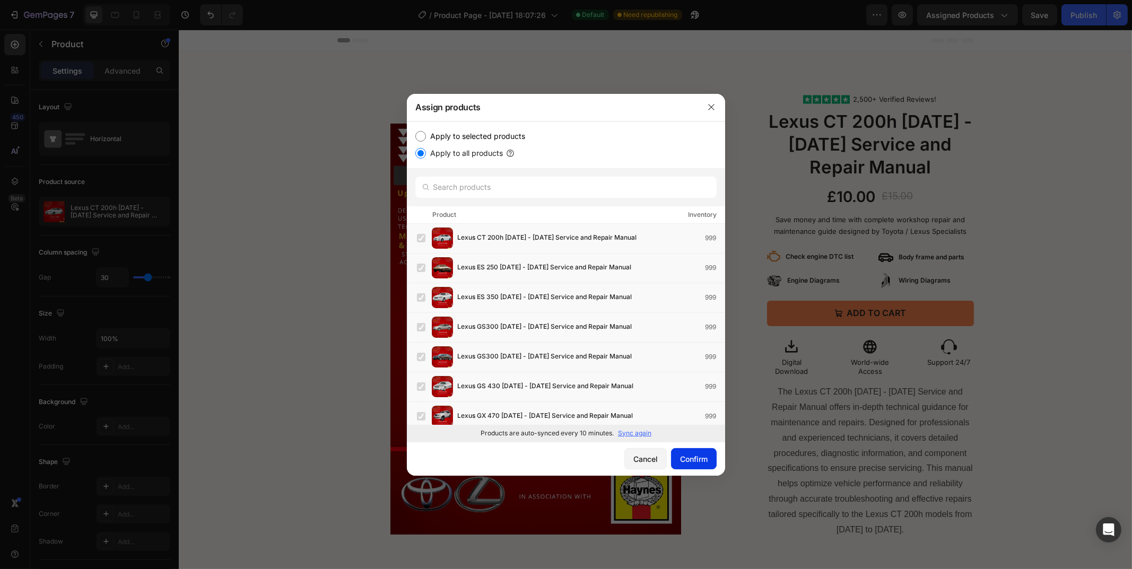
click at [696, 460] on div "Confirm" at bounding box center [694, 459] width 28 height 11
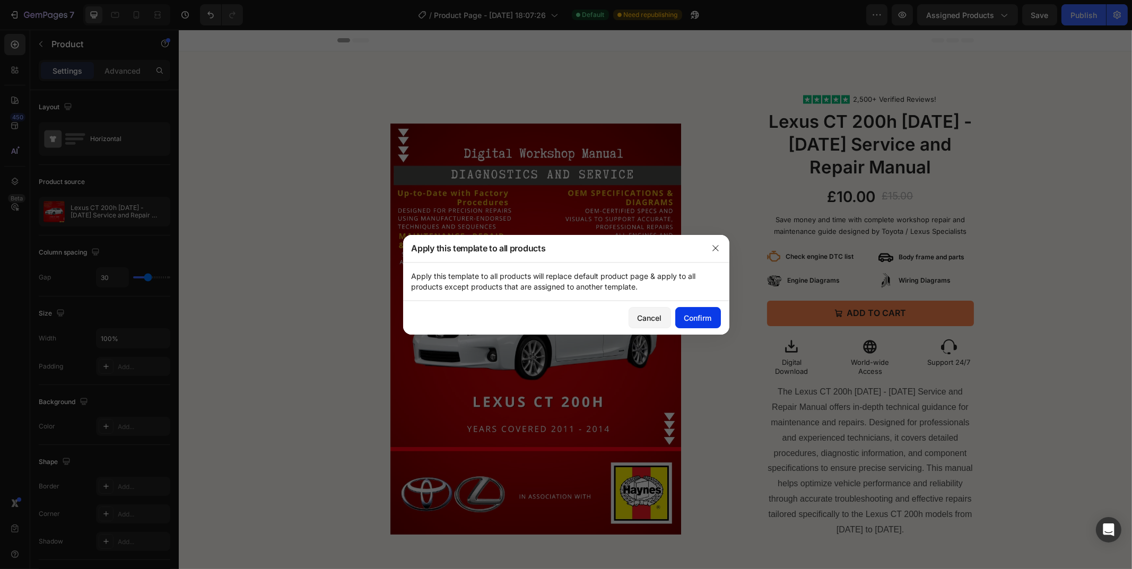
click at [684, 319] on div "Confirm" at bounding box center [698, 317] width 28 height 11
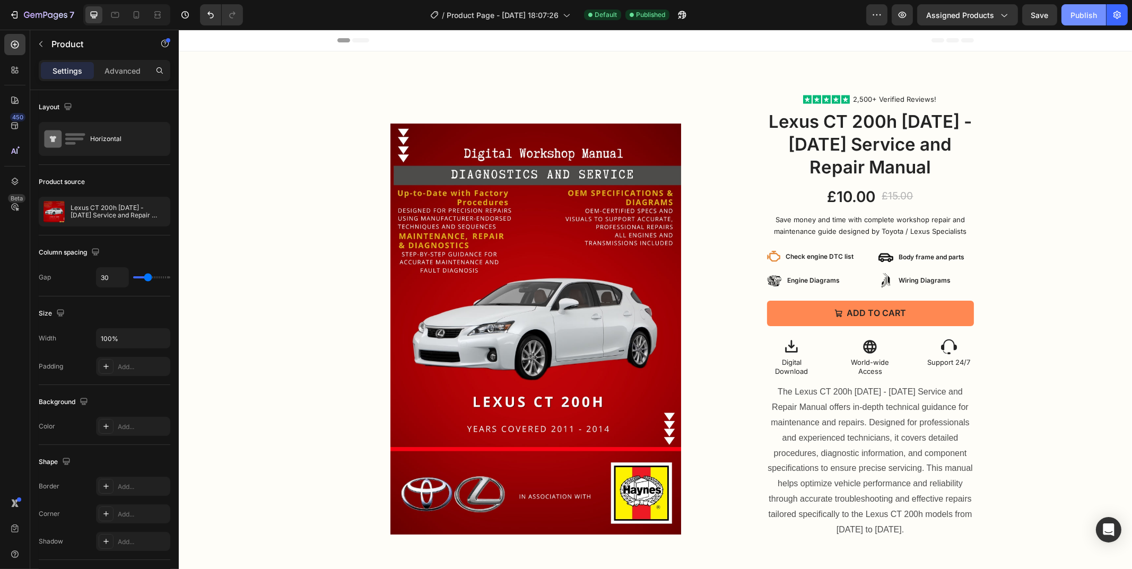
click at [1079, 18] on div "Publish" at bounding box center [1083, 15] width 27 height 11
click at [22, 14] on div "7" at bounding box center [41, 14] width 65 height 13
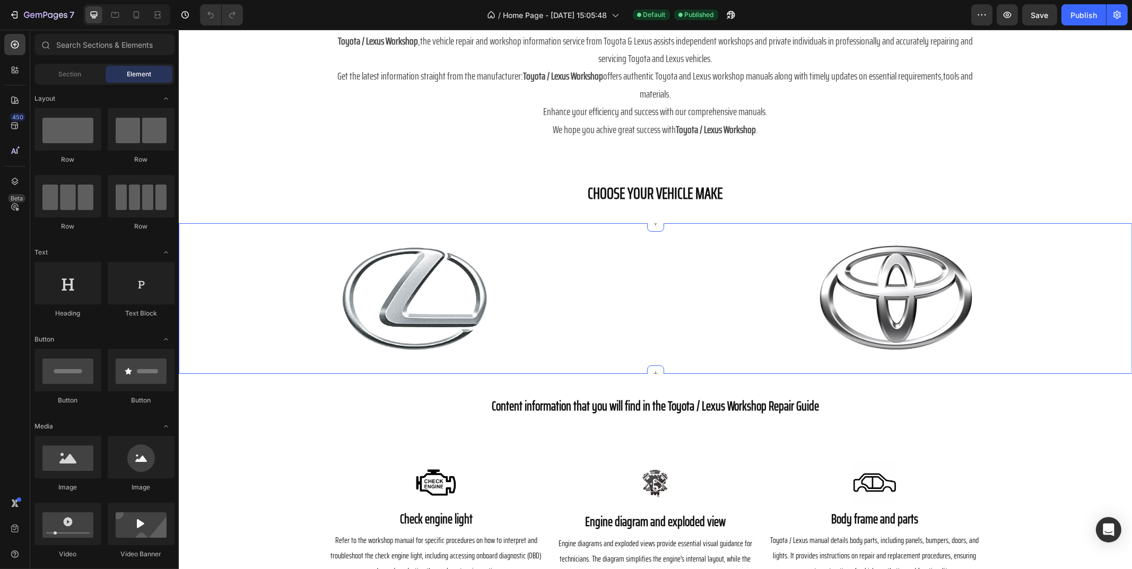
scroll to position [424, 0]
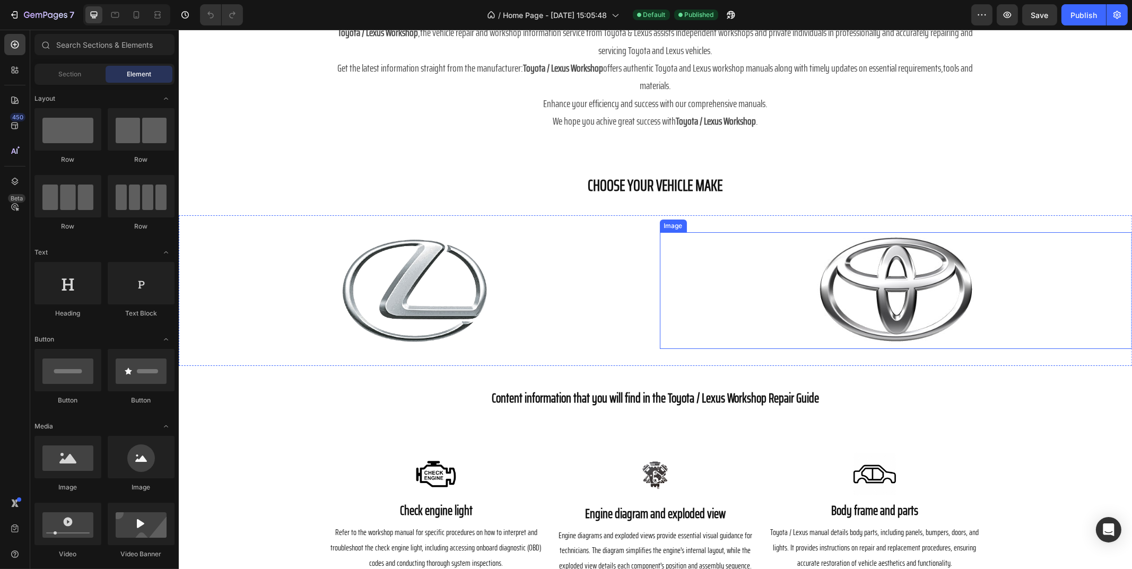
click at [654, 285] on div "Image Image Section 5" at bounding box center [654, 290] width 953 height 151
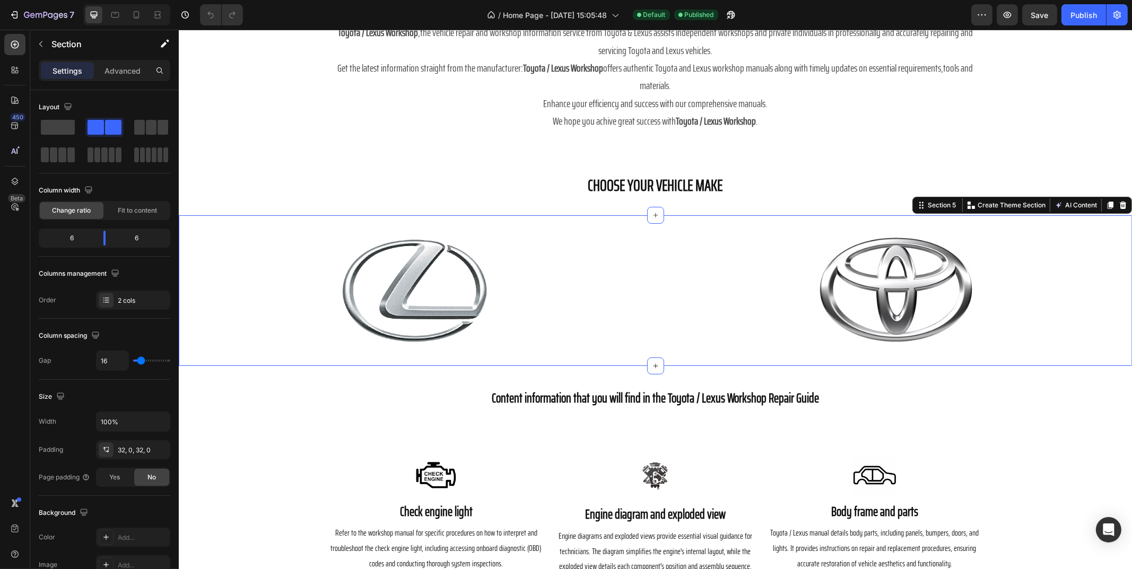
drag, startPoint x: 652, startPoint y: 275, endPoint x: 630, endPoint y: 273, distance: 22.4
click at [652, 275] on div "Image Image Section 5 You can create reusable sections Create Theme Section AI …" at bounding box center [654, 290] width 953 height 151
click at [459, 275] on img at bounding box center [414, 290] width 175 height 117
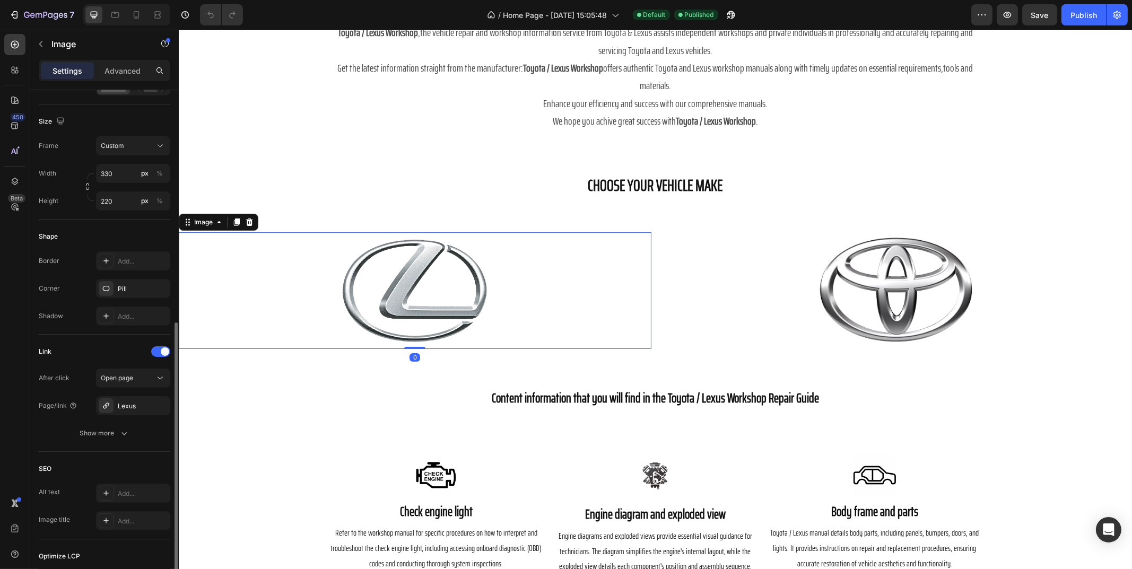
scroll to position [399, 0]
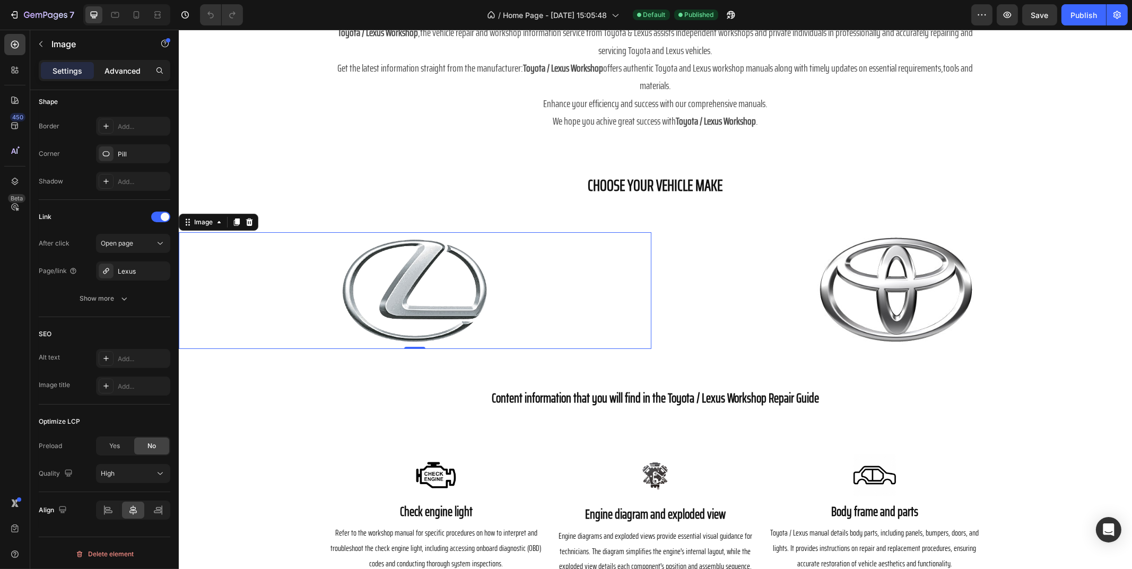
click at [126, 74] on p "Advanced" at bounding box center [122, 70] width 36 height 11
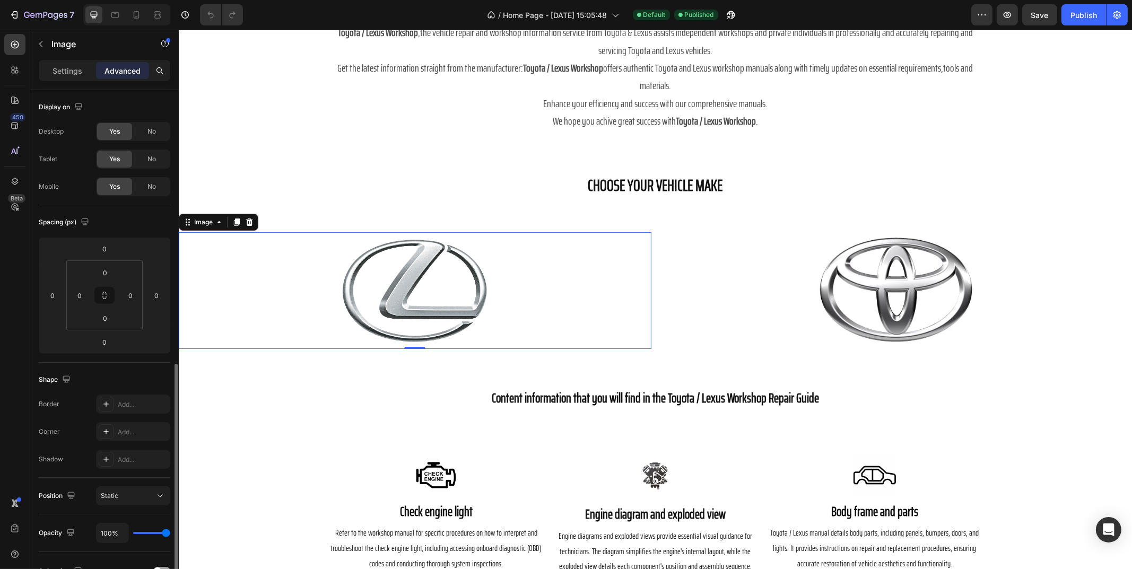
scroll to position [197, 0]
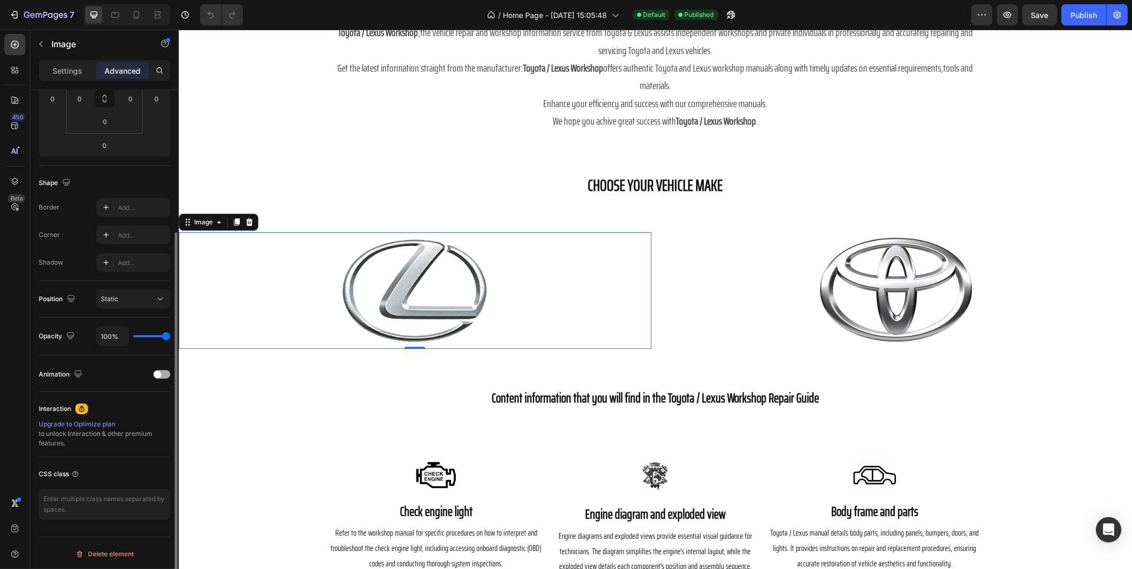
click at [158, 368] on div "Animation" at bounding box center [105, 374] width 132 height 17
click at [162, 372] on div at bounding box center [161, 374] width 17 height 8
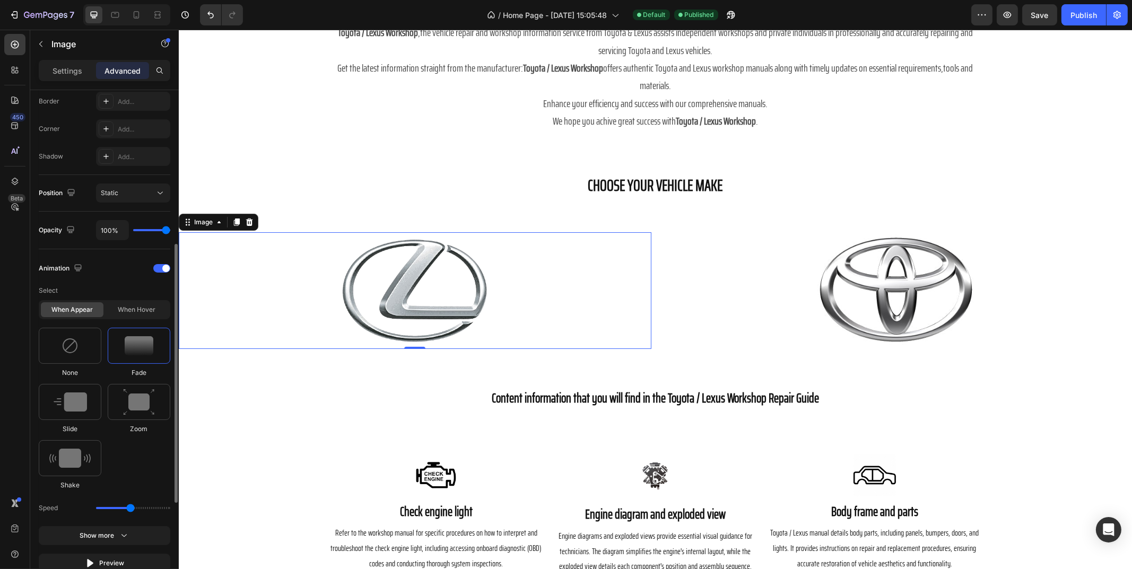
scroll to position [356, 0]
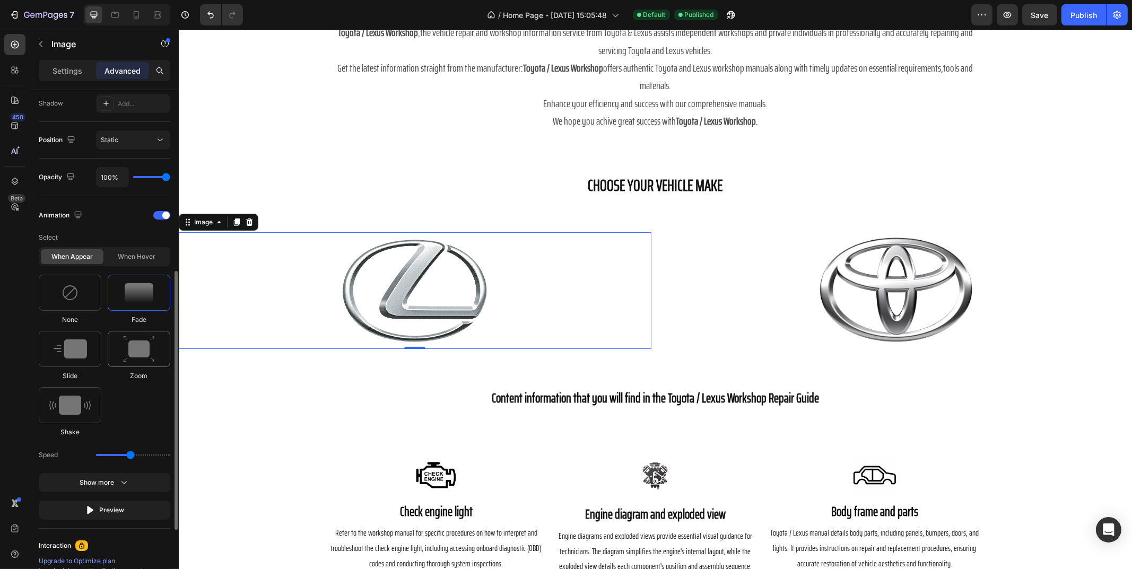
click at [128, 350] on img at bounding box center [139, 349] width 32 height 27
click at [133, 252] on div "When hover" at bounding box center [137, 256] width 63 height 15
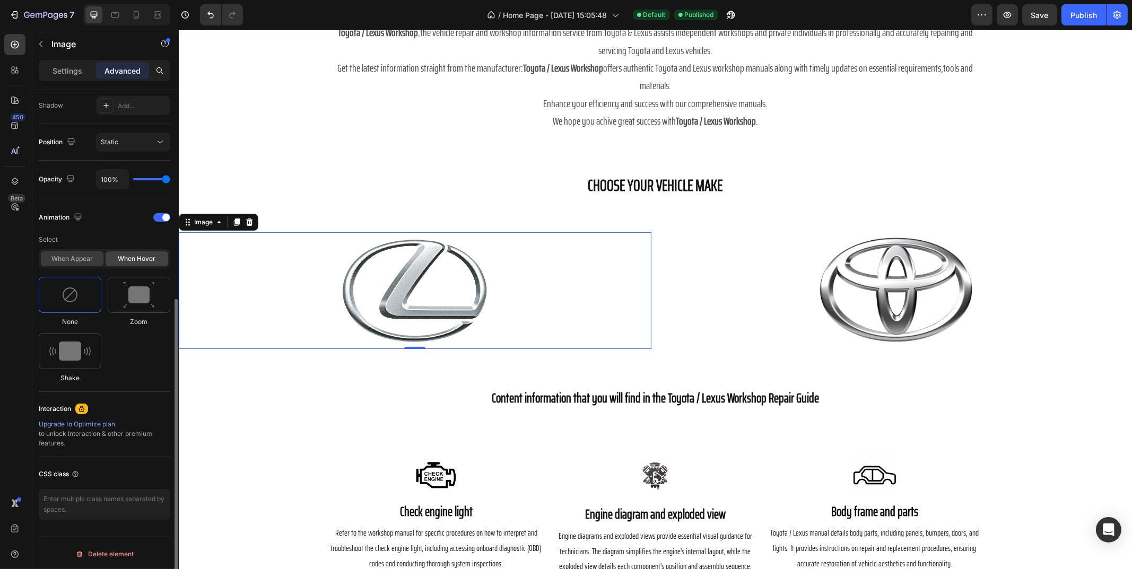
click at [64, 263] on div "When appear" at bounding box center [72, 258] width 63 height 15
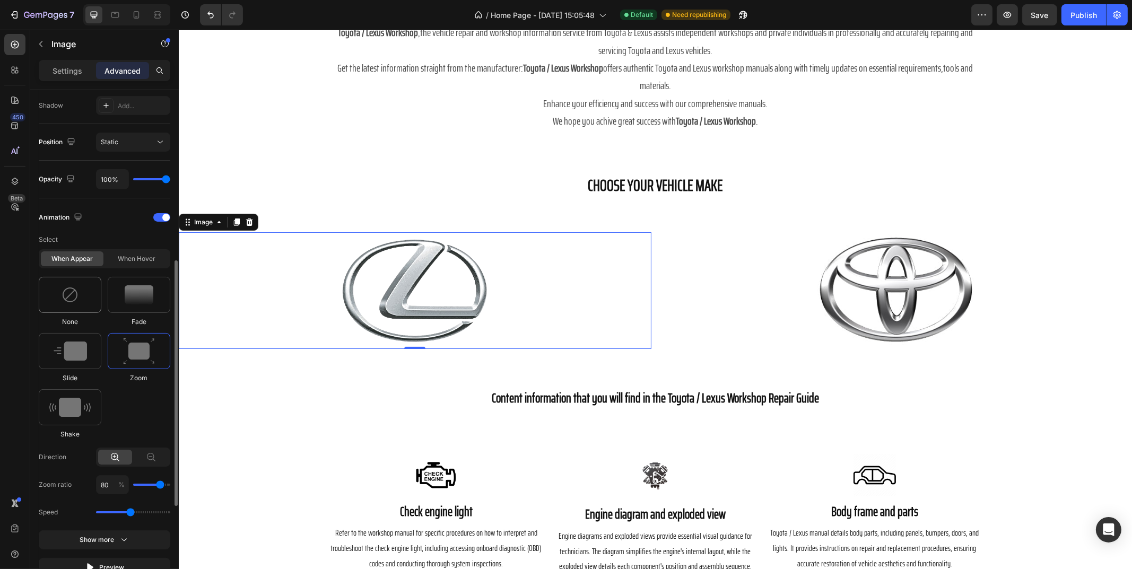
click at [82, 306] on div at bounding box center [70, 295] width 63 height 36
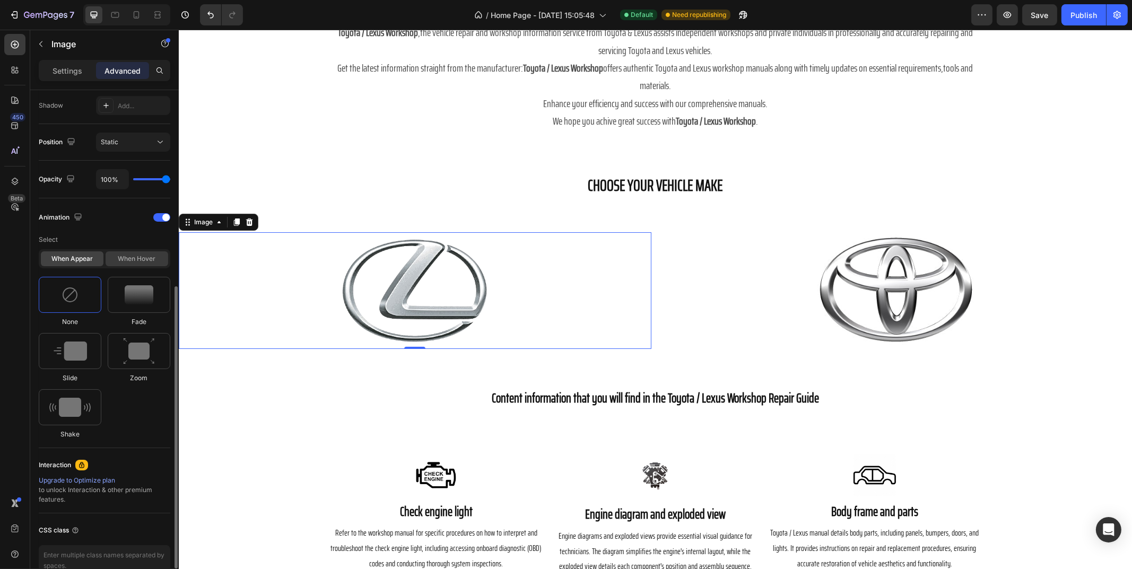
click at [118, 251] on div "When hover" at bounding box center [137, 258] width 63 height 15
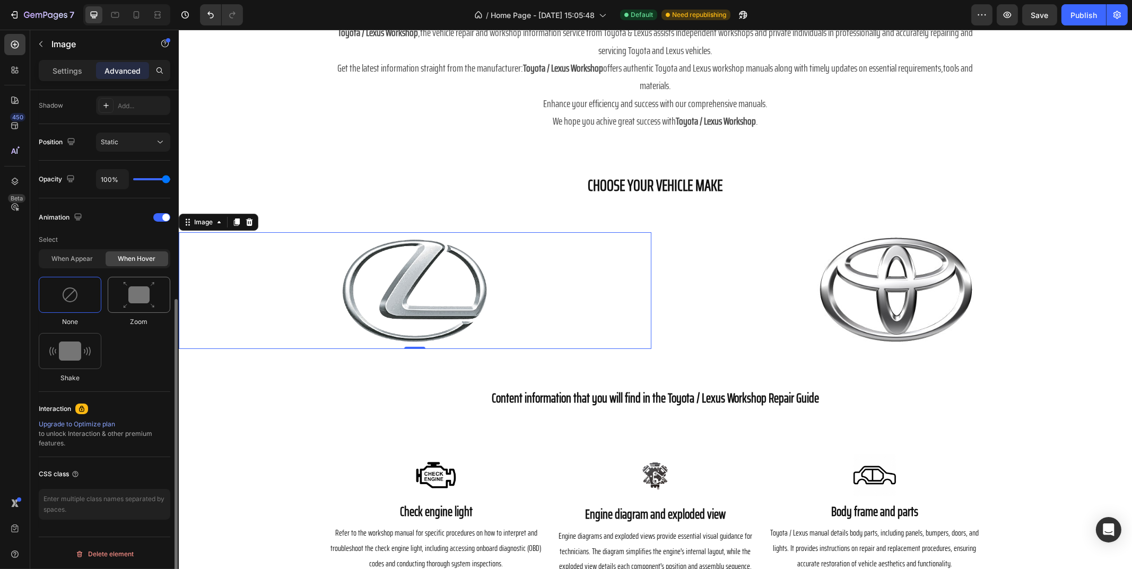
click at [142, 297] on img at bounding box center [139, 295] width 32 height 27
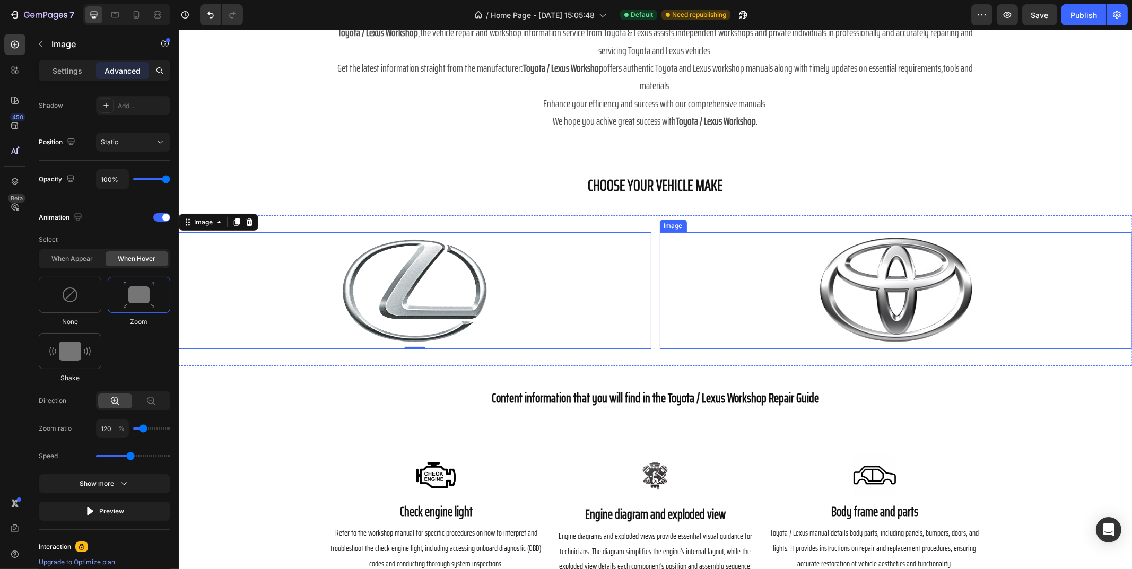
click at [805, 278] on link at bounding box center [895, 290] width 473 height 117
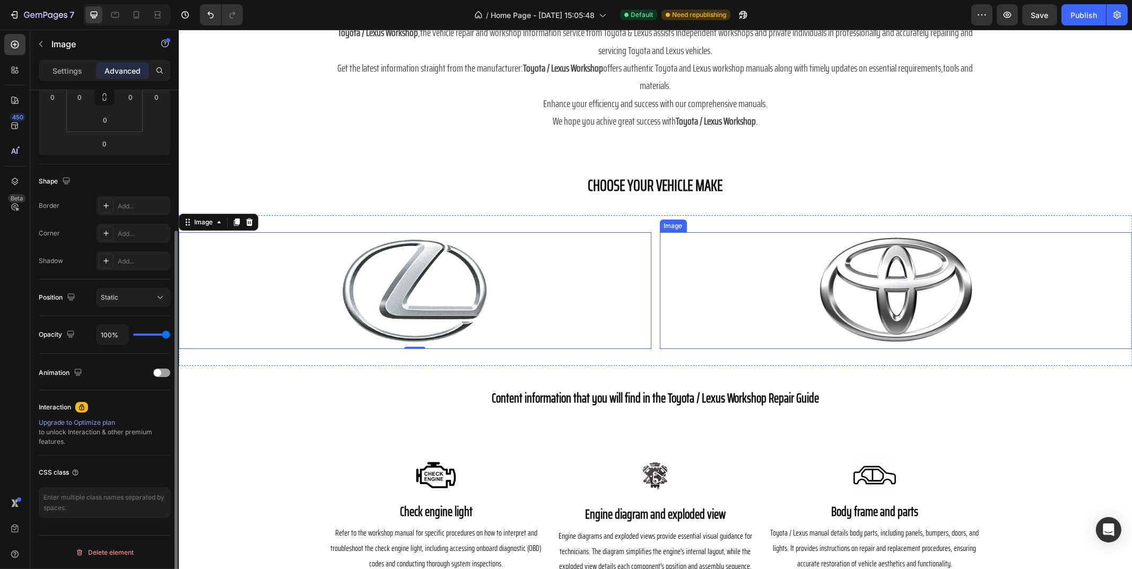
scroll to position [197, 0]
click at [154, 369] on div "Animation" at bounding box center [105, 374] width 132 height 17
click at [158, 371] on span at bounding box center [157, 374] width 7 height 7
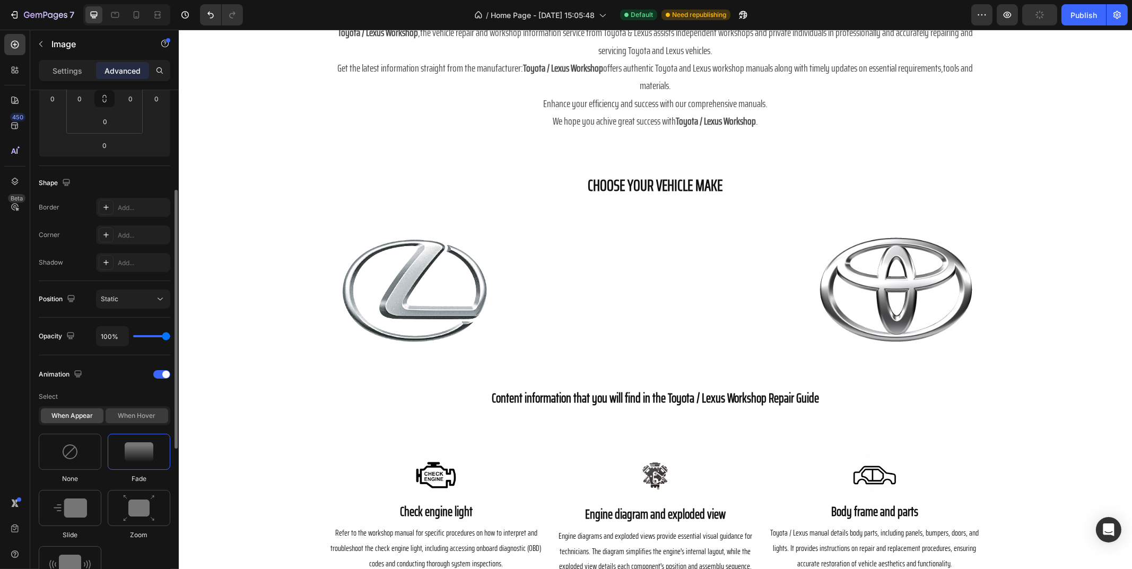
click at [130, 411] on div "When hover" at bounding box center [137, 415] width 63 height 15
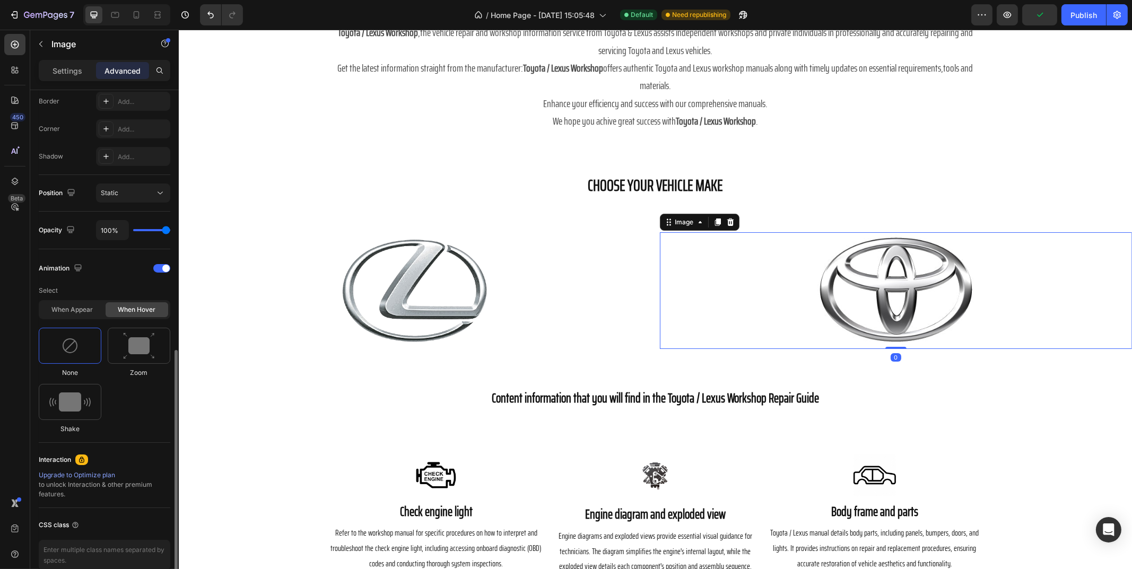
scroll to position [354, 0]
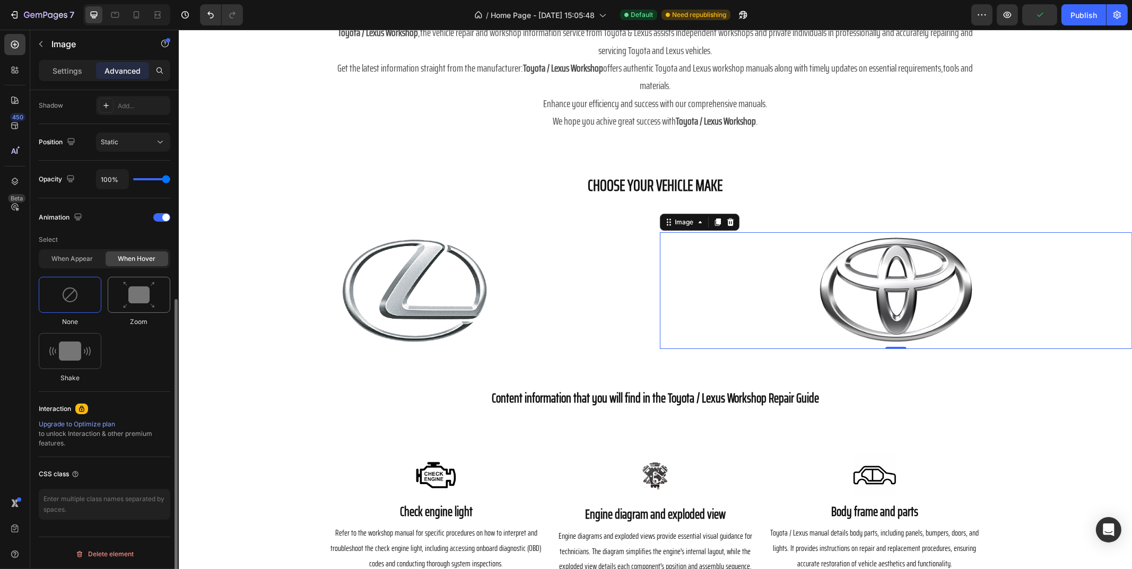
click at [151, 291] on img at bounding box center [139, 295] width 32 height 27
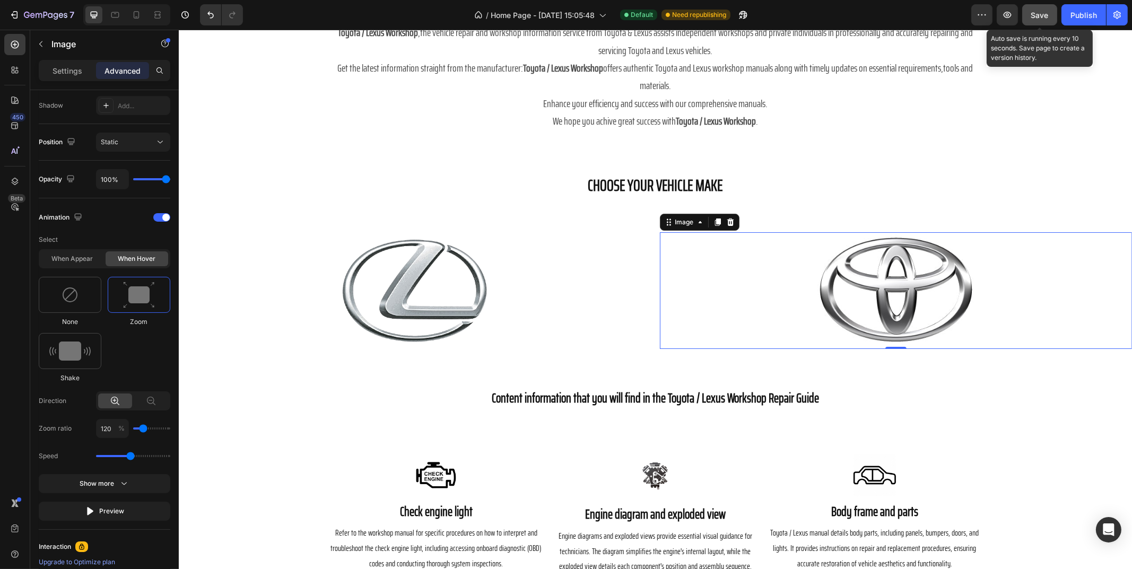
drag, startPoint x: 1038, startPoint y: 13, endPoint x: 870, endPoint y: 19, distance: 167.7
click at [1038, 13] on span "Save" at bounding box center [1040, 15] width 18 height 9
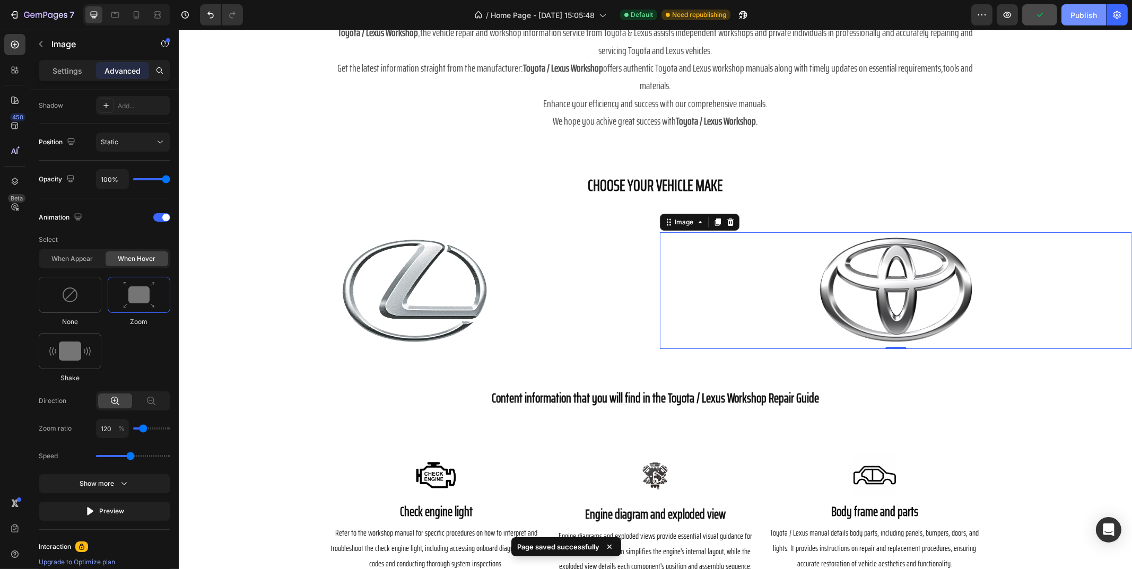
click at [1078, 22] on button "Publish" at bounding box center [1083, 14] width 45 height 21
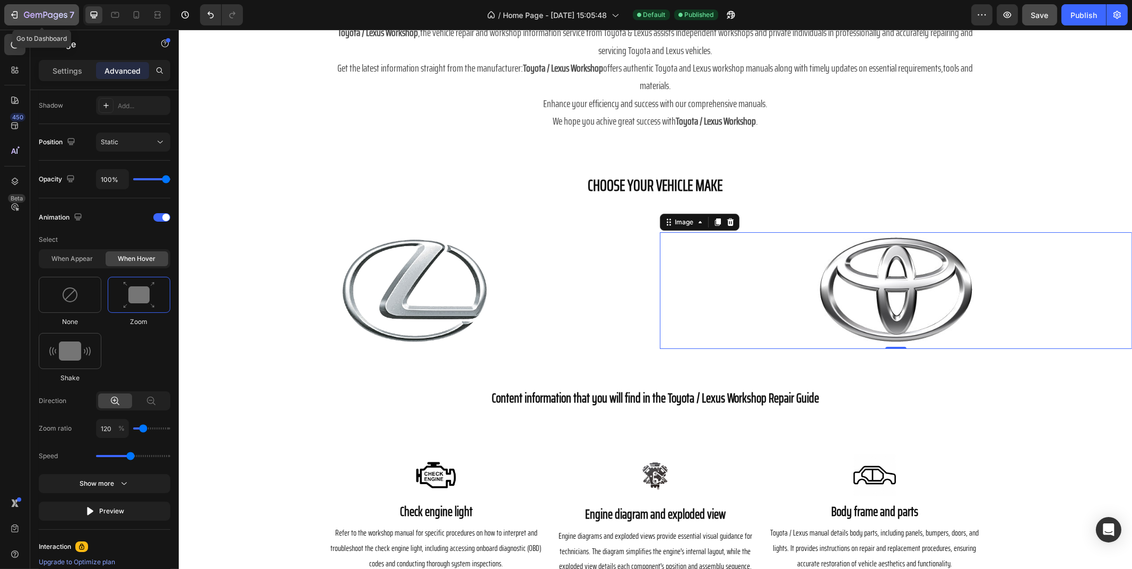
click at [17, 18] on icon "button" at bounding box center [14, 15] width 11 height 11
